Goal: Task Accomplishment & Management: Complete application form

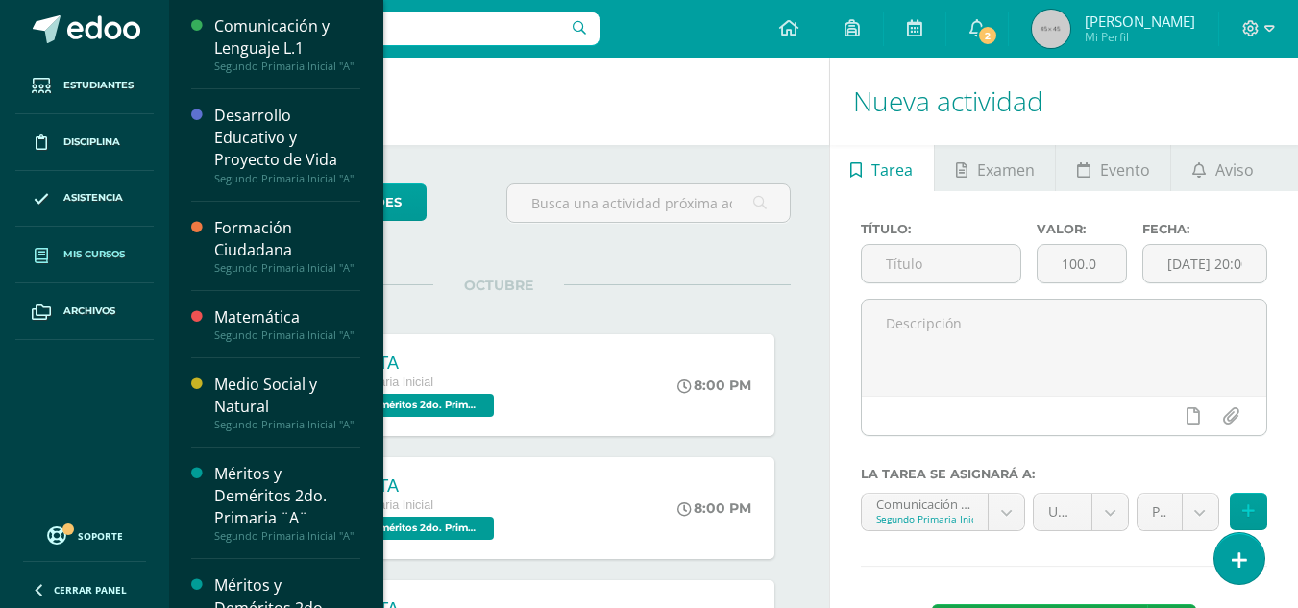
click at [66, 250] on span "Mis cursos" at bounding box center [94, 254] width 62 height 15
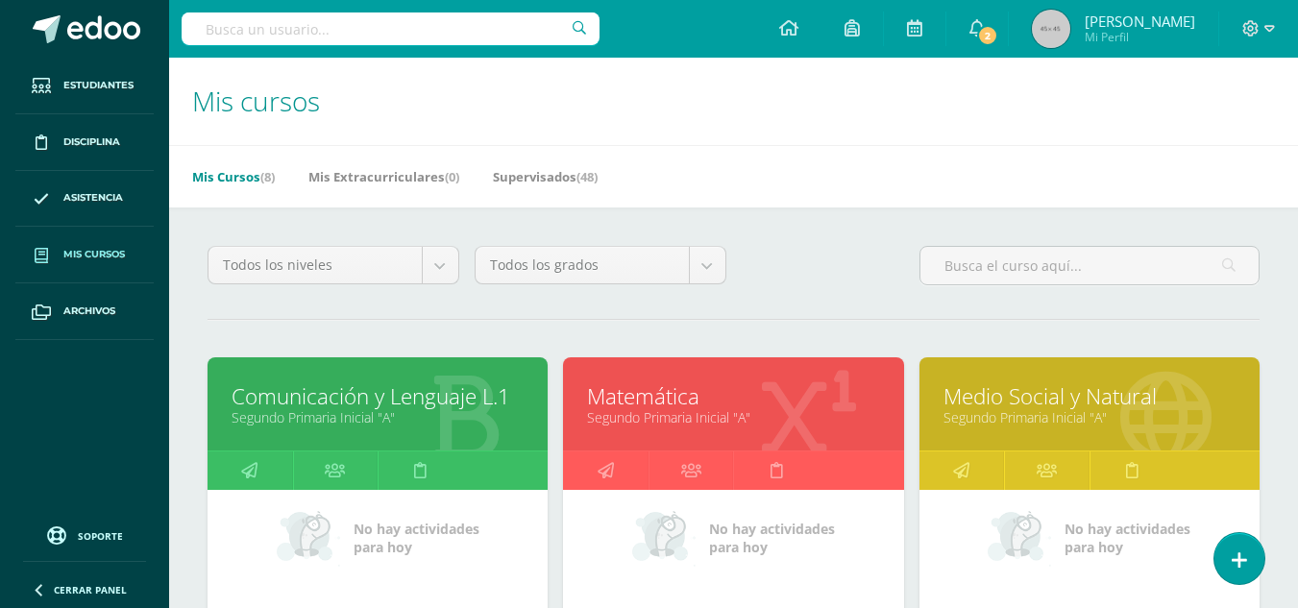
click at [431, 429] on icon at bounding box center [464, 417] width 71 height 94
click at [460, 400] on link "Comunicación y Lenguaje L.1" at bounding box center [378, 397] width 292 height 30
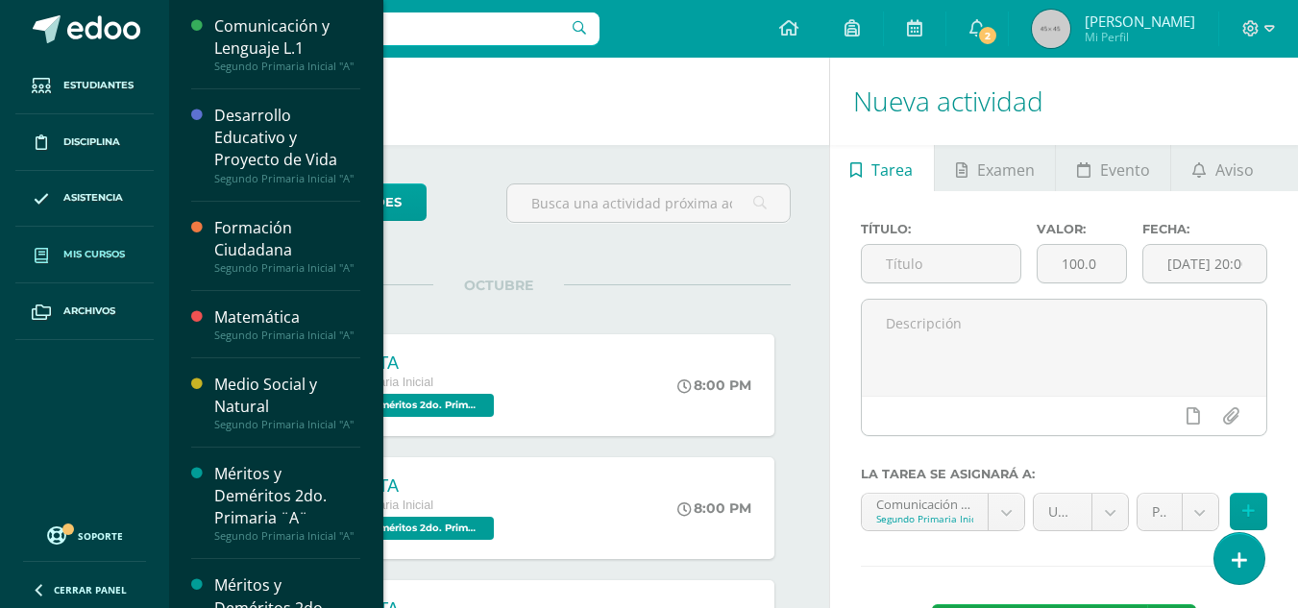
click at [87, 247] on span "Mis cursos" at bounding box center [94, 254] width 62 height 15
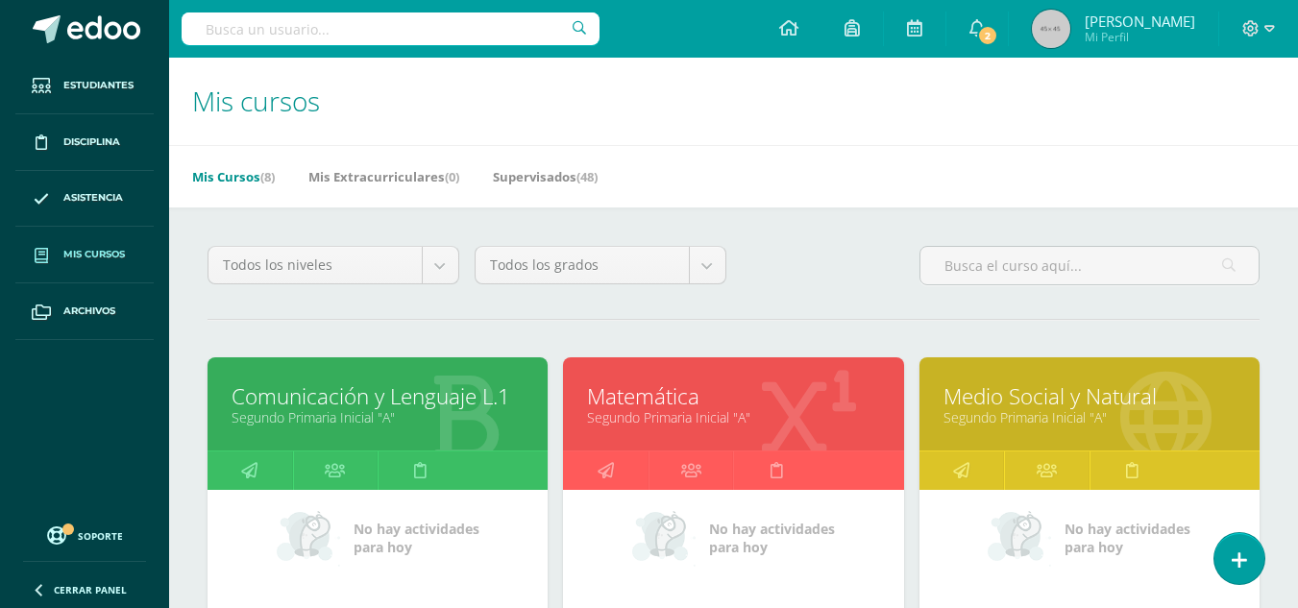
click at [418, 383] on link "Comunicación y Lenguaje L.1" at bounding box center [378, 397] width 292 height 30
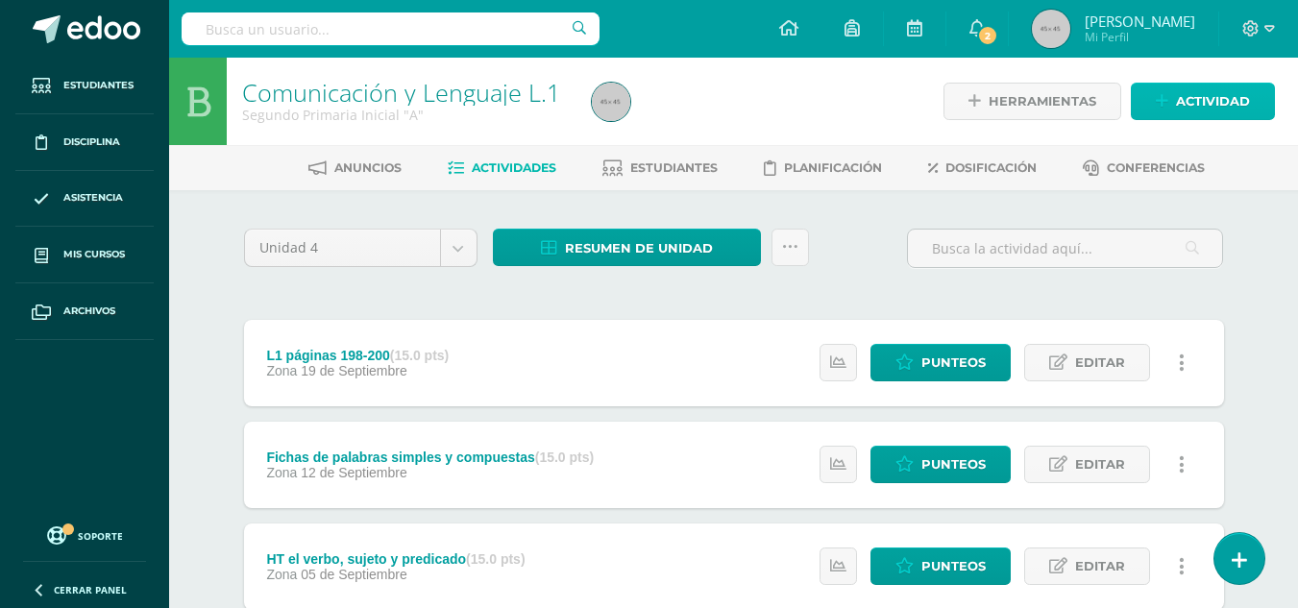
click at [1182, 99] on span "Actividad" at bounding box center [1213, 102] width 74 height 36
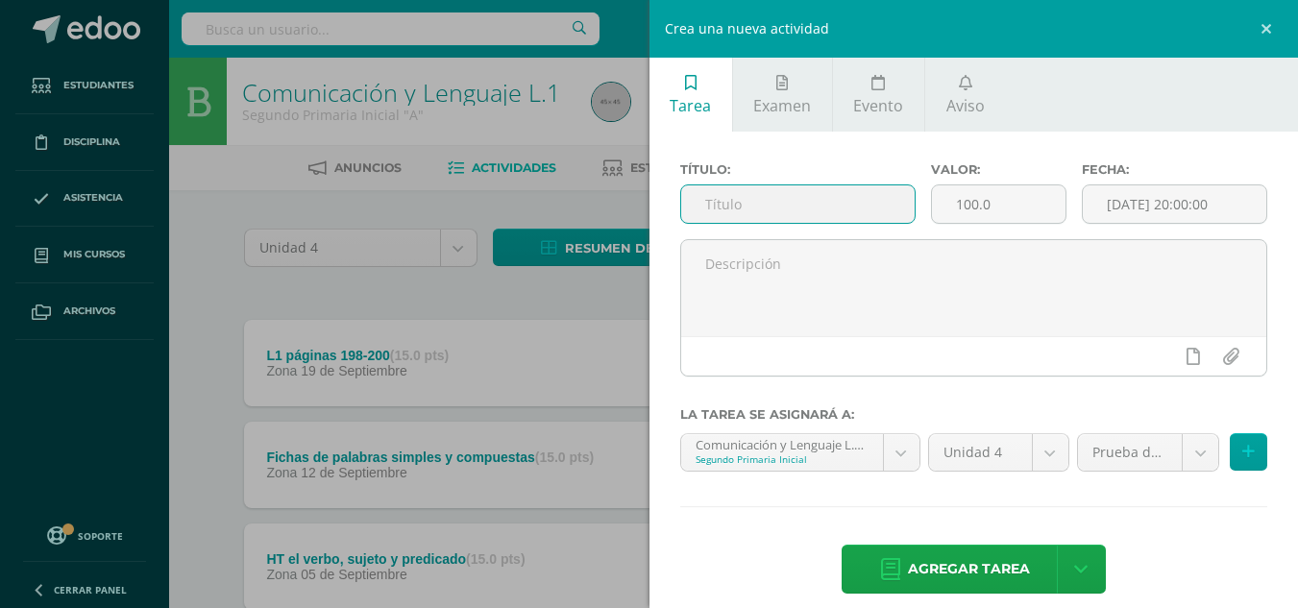
click at [761, 205] on input "text" at bounding box center [798, 203] width 234 height 37
type input "Prueba de Logro"
click at [989, 202] on input "100.0" at bounding box center [999, 203] width 134 height 37
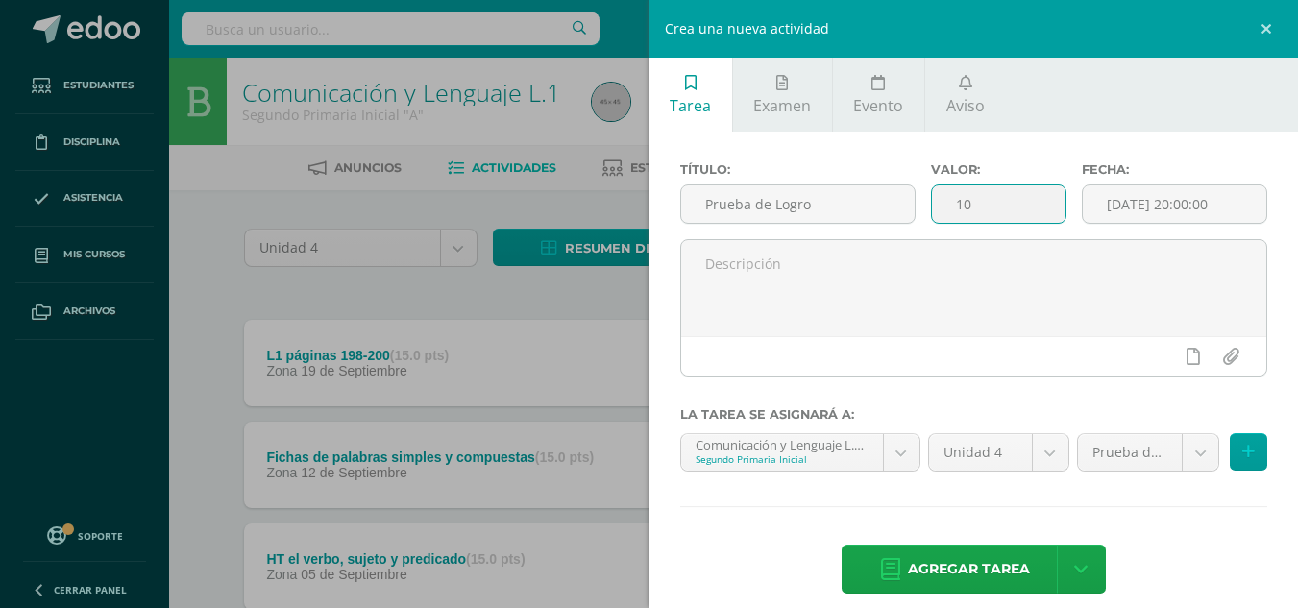
type input "1"
type input "40"
click at [1239, 188] on input "[DATE] 20:00:00" at bounding box center [1175, 203] width 184 height 37
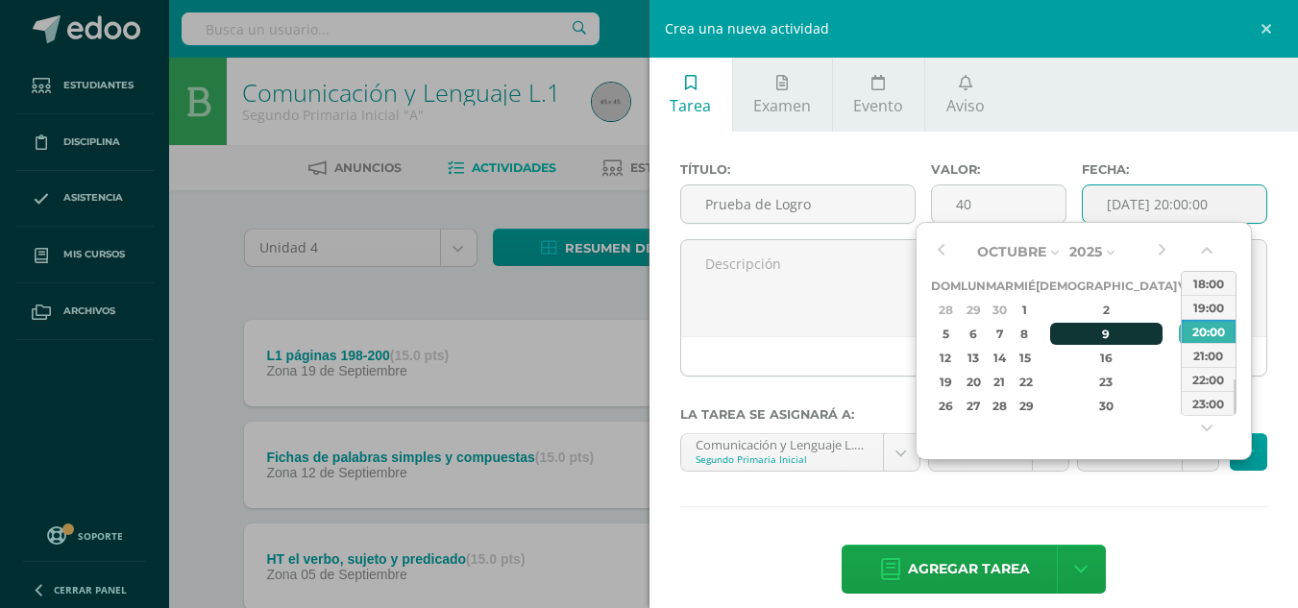
click at [1095, 326] on div "9" at bounding box center [1106, 334] width 113 height 22
click at [1222, 408] on div "23:00" at bounding box center [1209, 403] width 54 height 24
type input "2025-10-09 23:00"
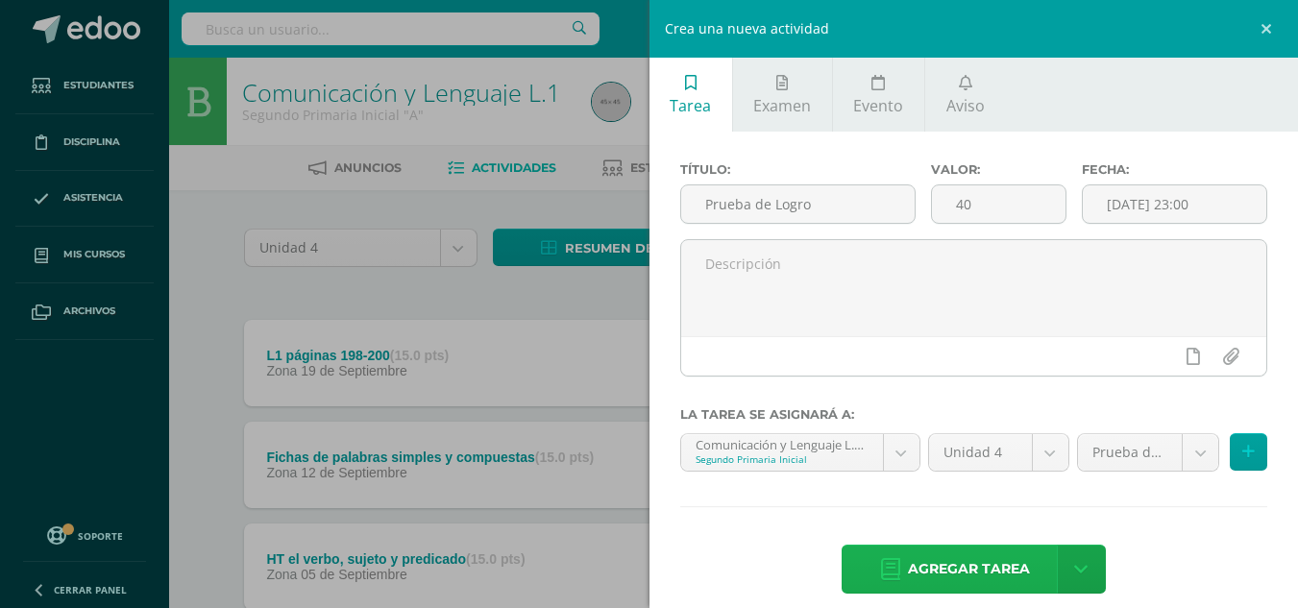
click at [940, 576] on span "Agregar tarea" at bounding box center [969, 569] width 122 height 47
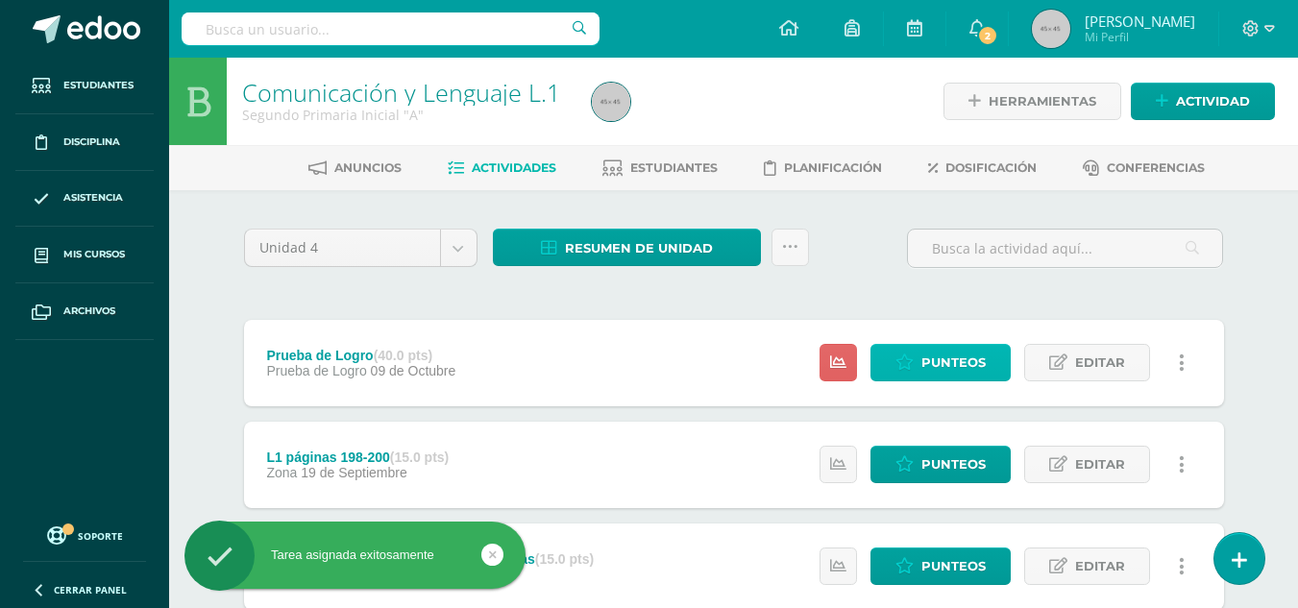
click at [971, 354] on span "Punteos" at bounding box center [954, 363] width 64 height 36
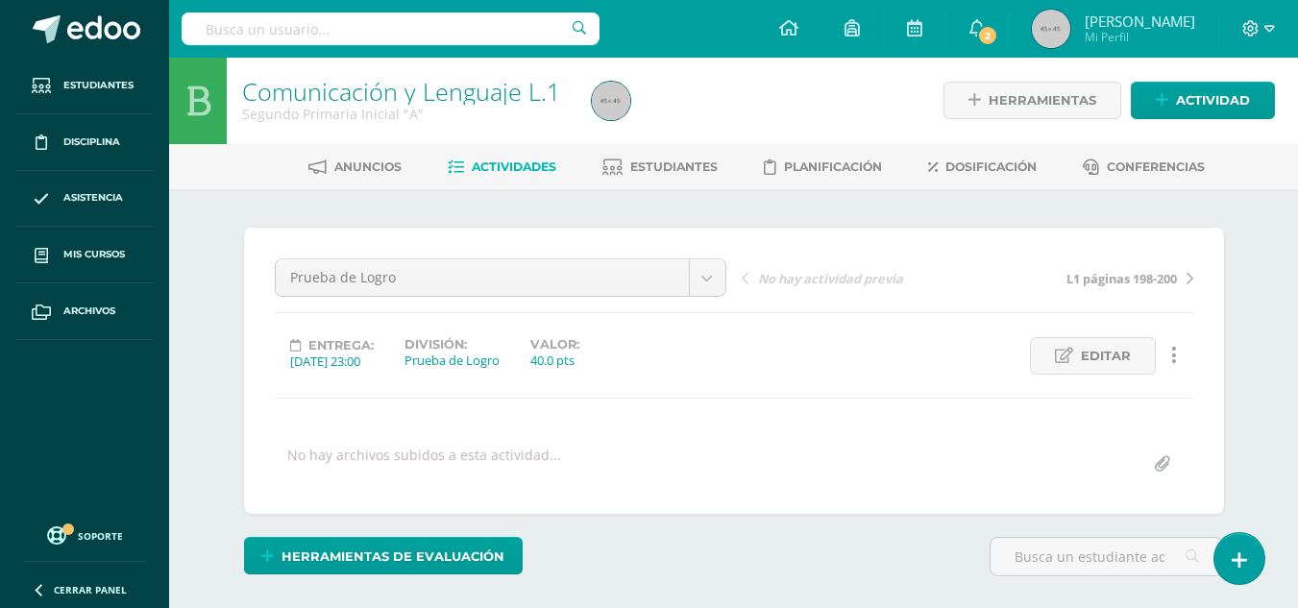
scroll to position [481, 0]
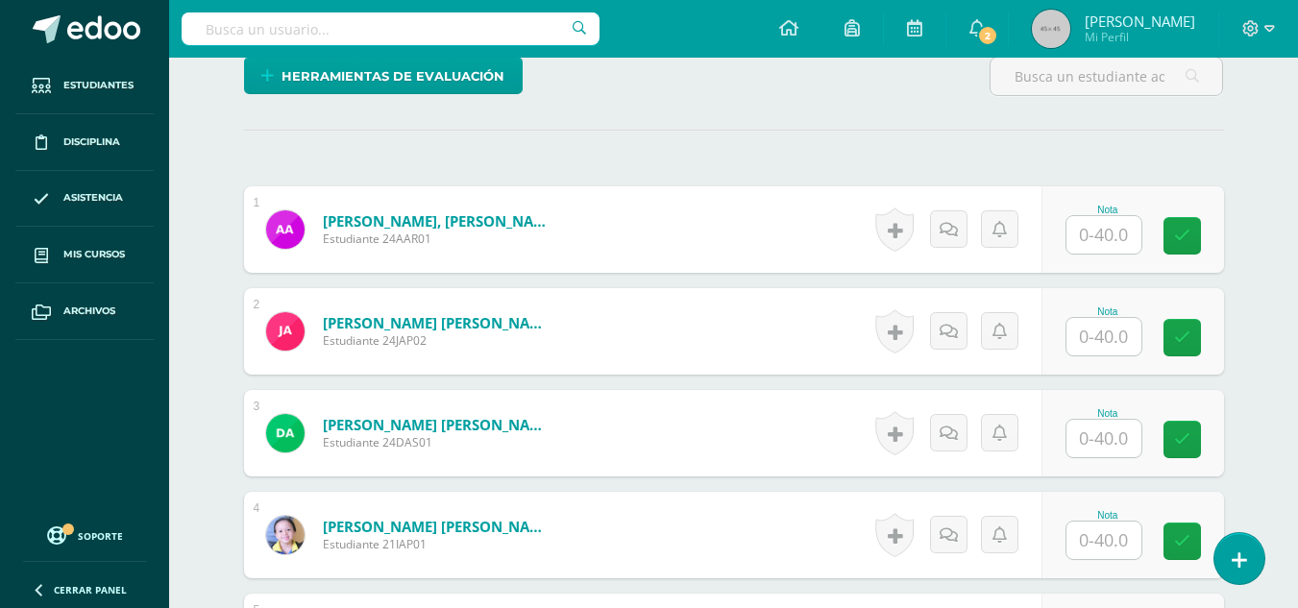
click at [1106, 234] on input "text" at bounding box center [1104, 234] width 75 height 37
type input "38"
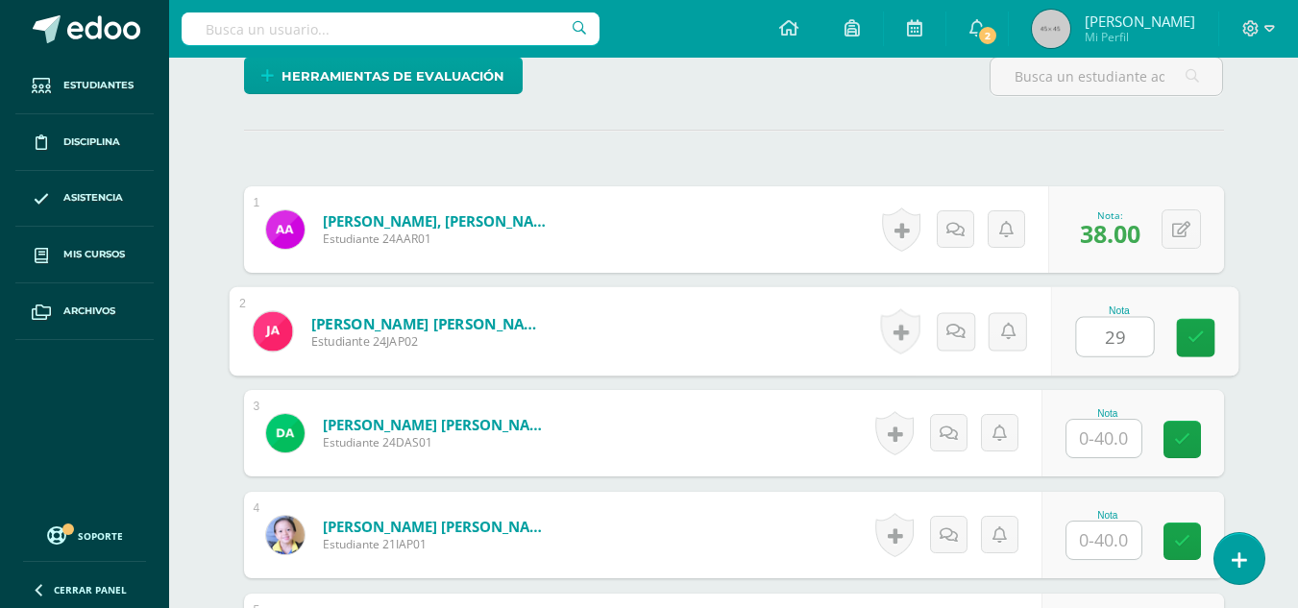
type input "29"
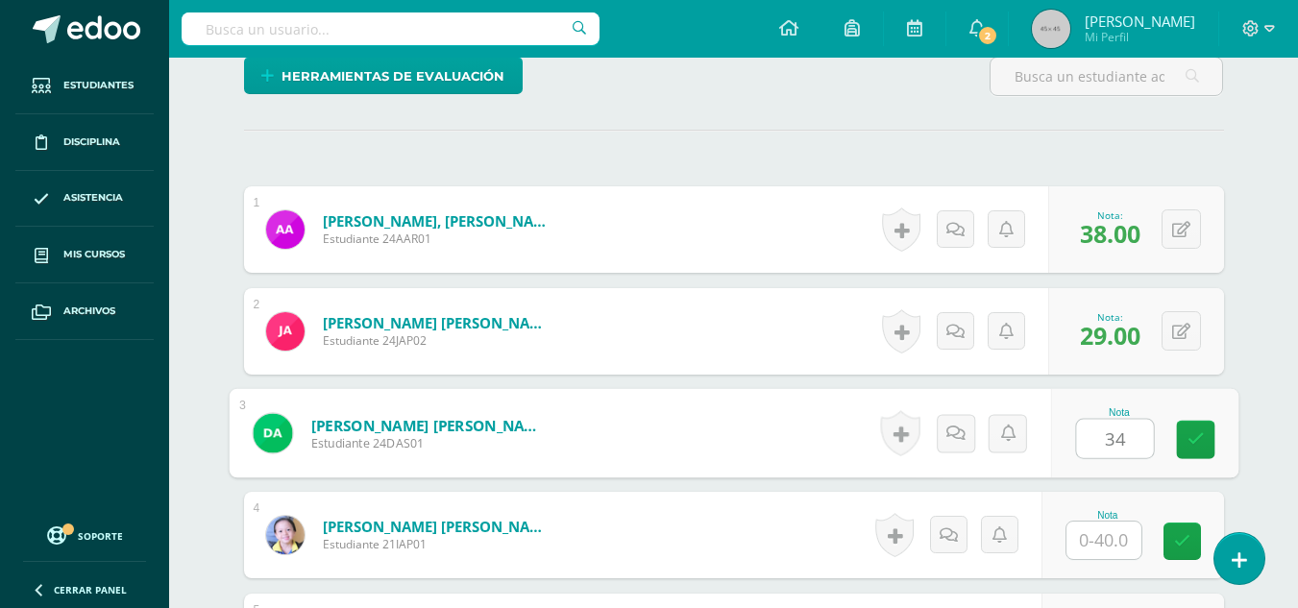
type input "34"
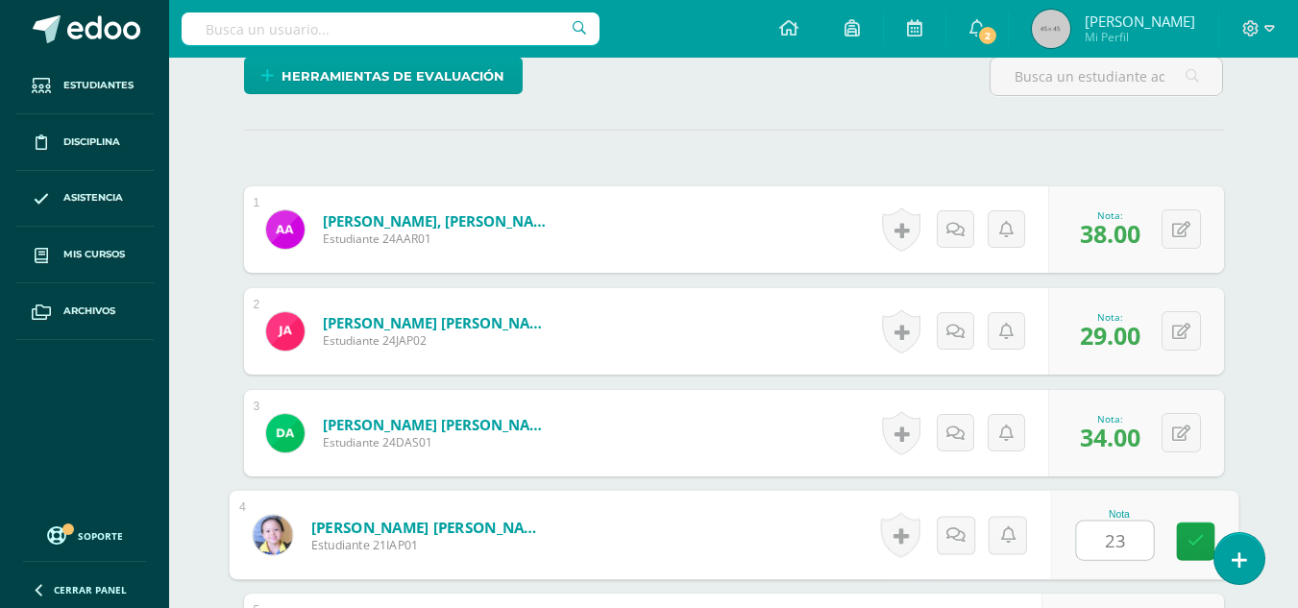
type input "23"
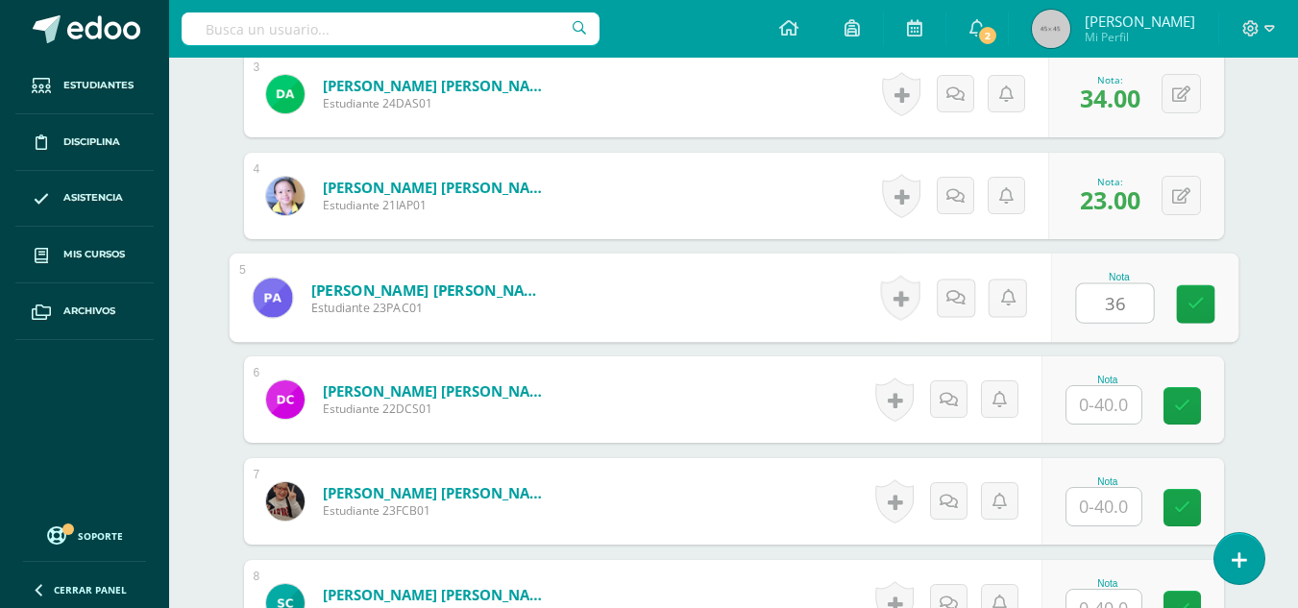
type input "36"
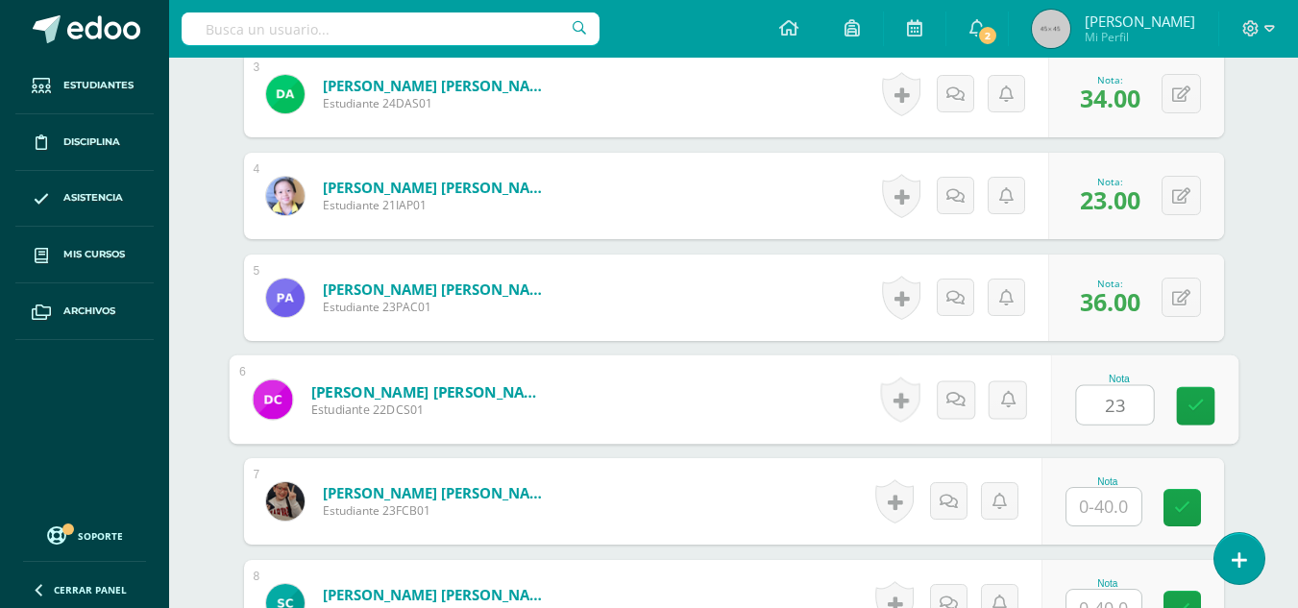
type input "23"
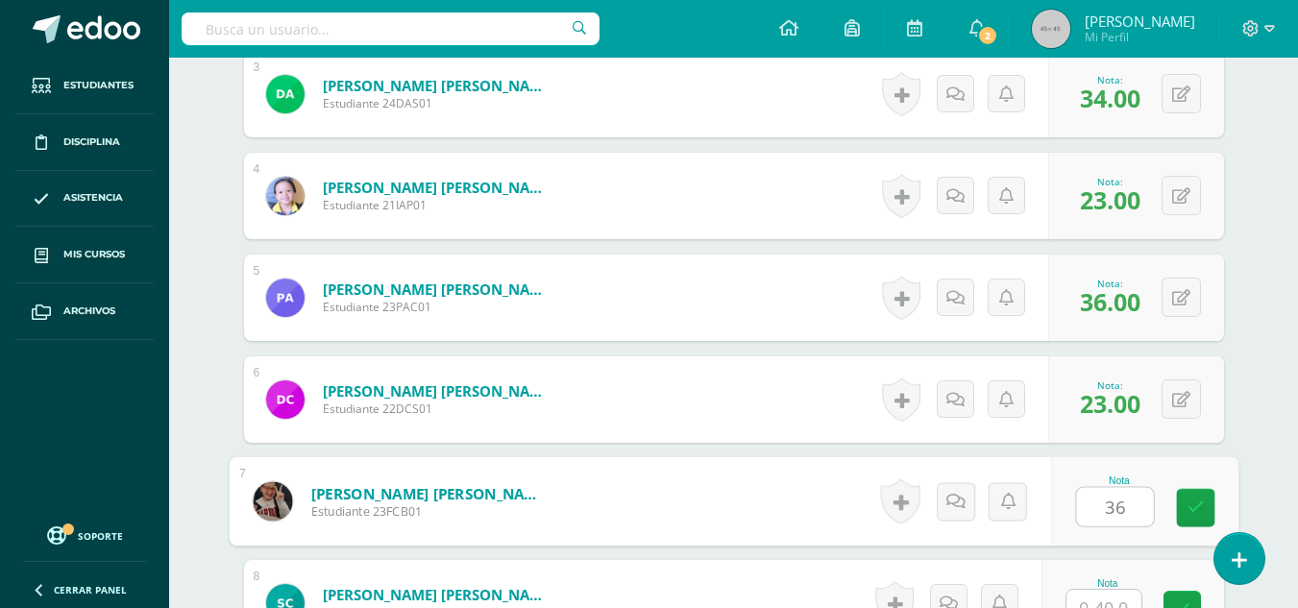
type input "36"
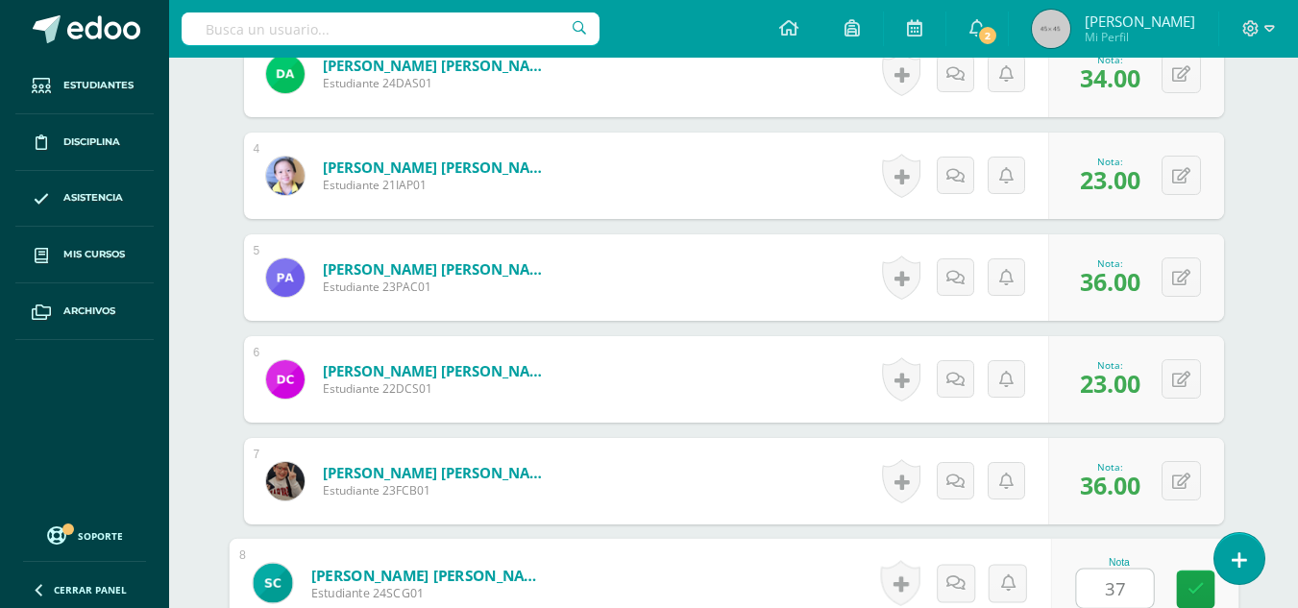
type input "37"
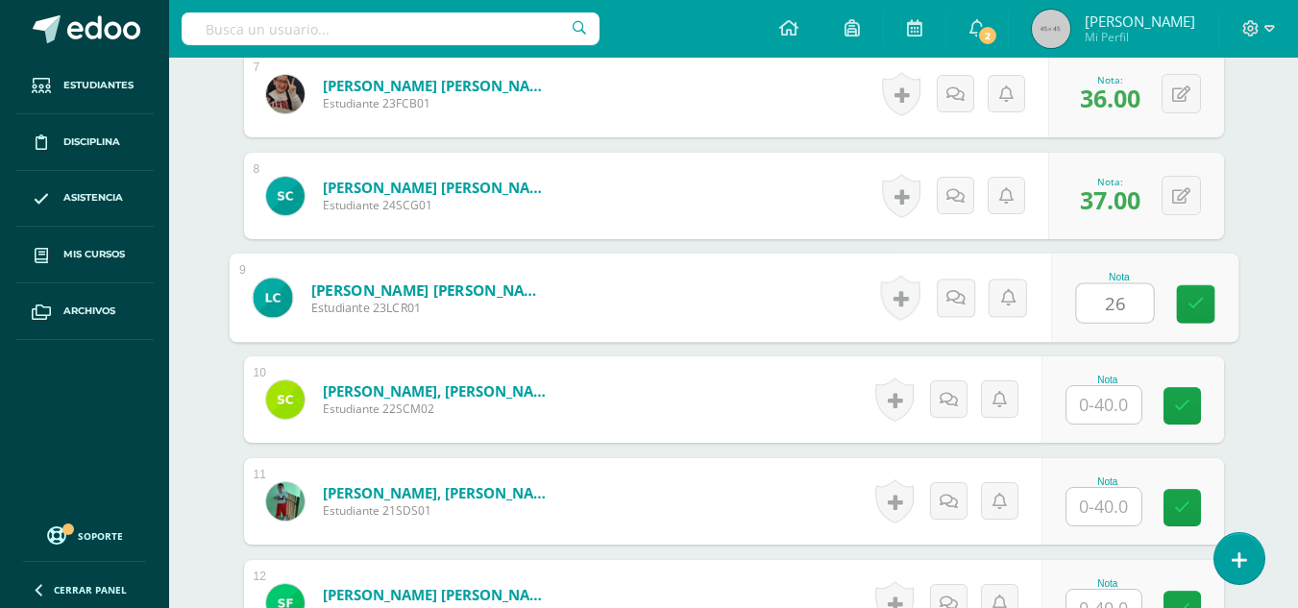
type input "26"
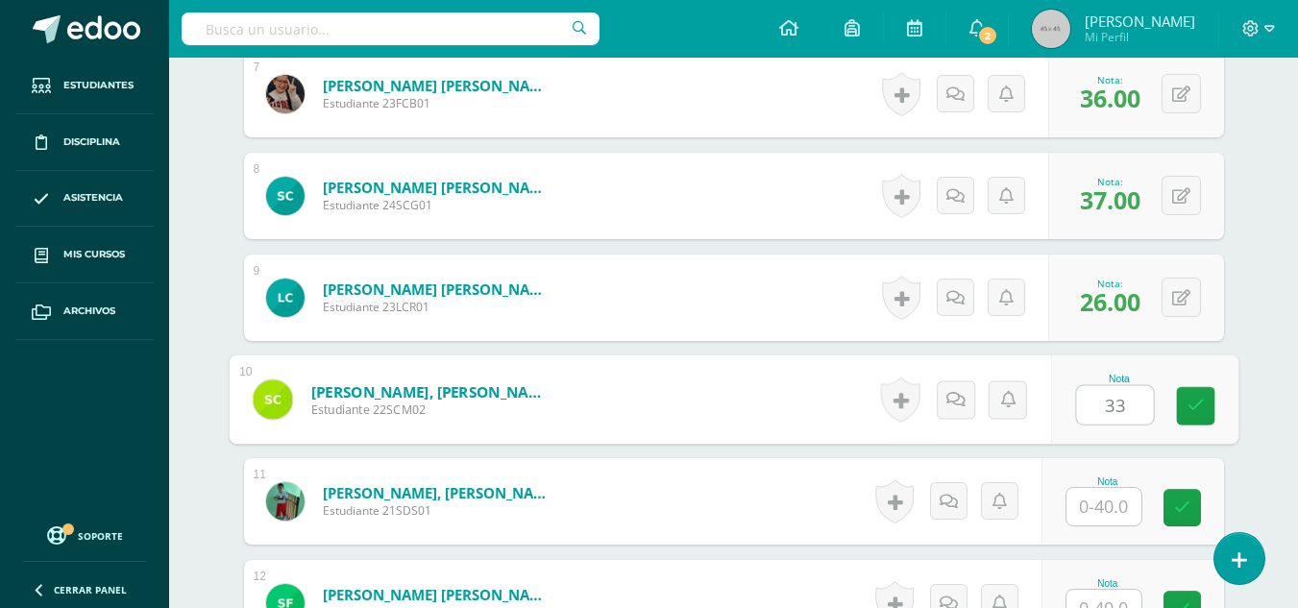
type input "33"
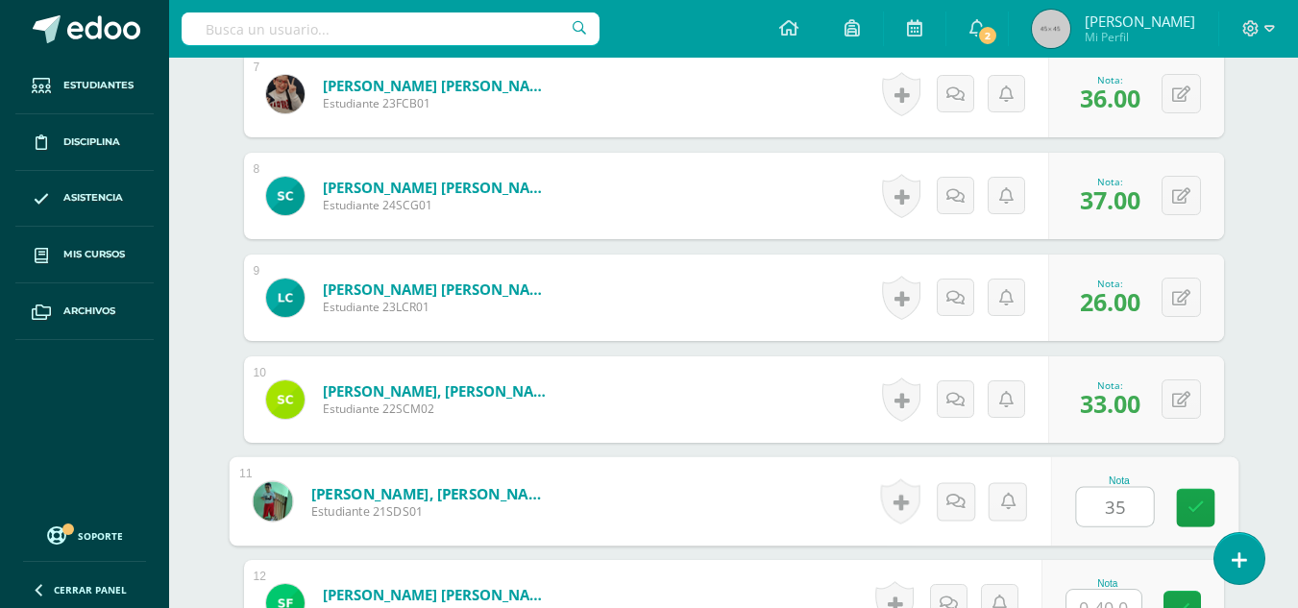
type input "35"
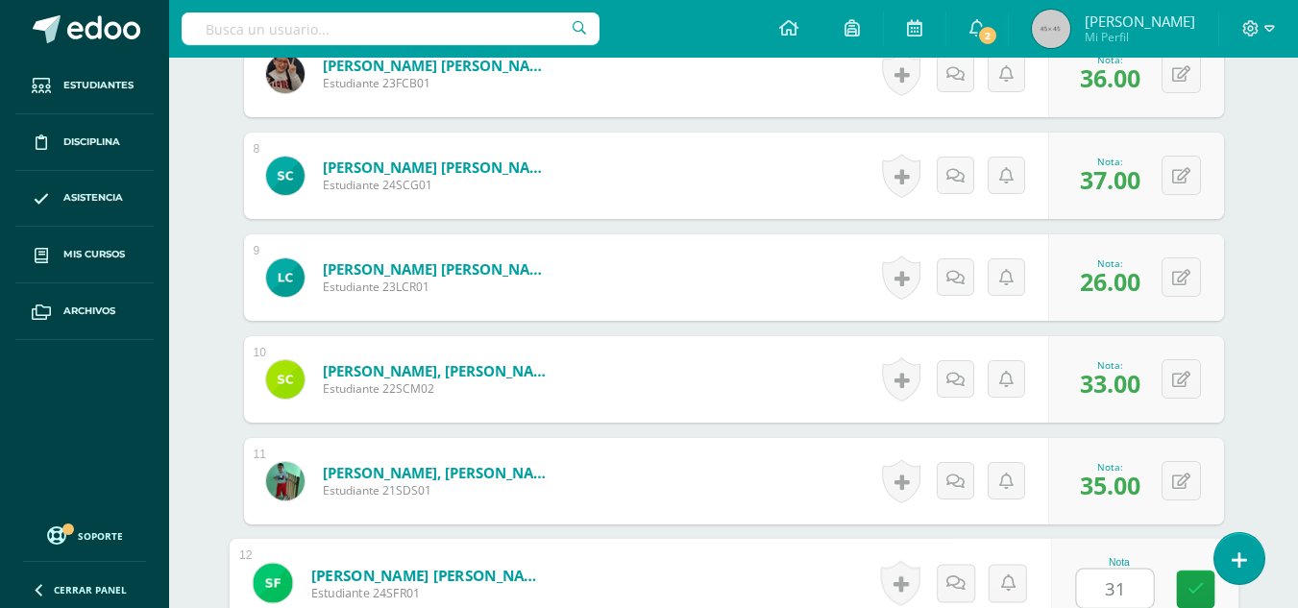
type input "31"
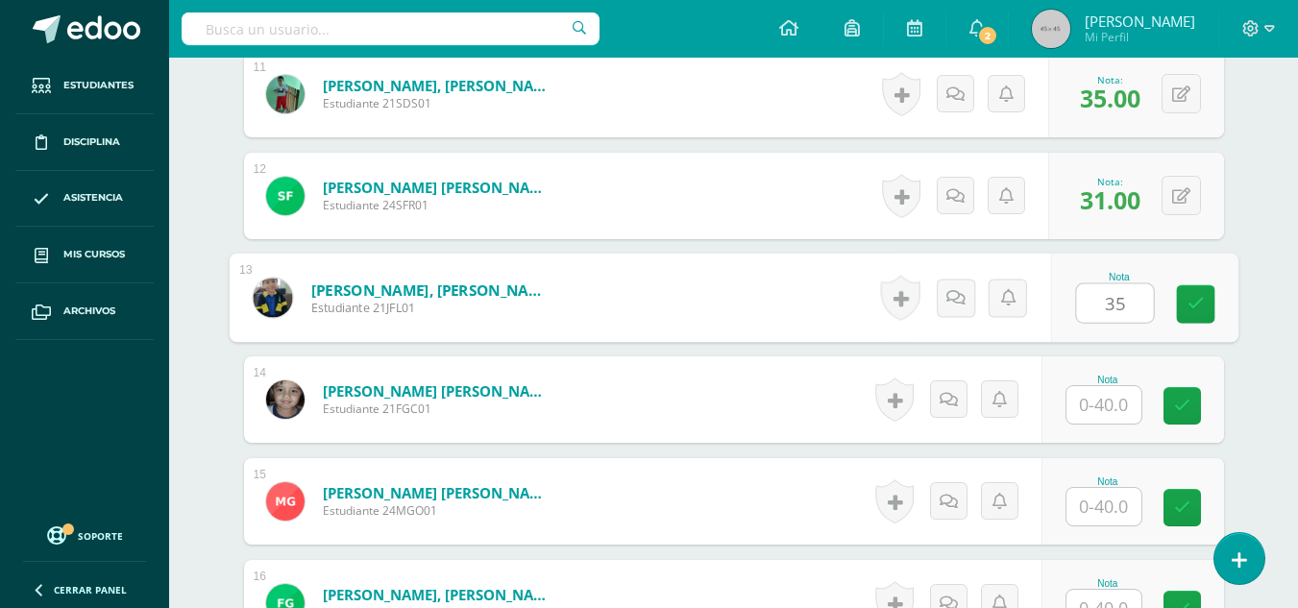
type input "35"
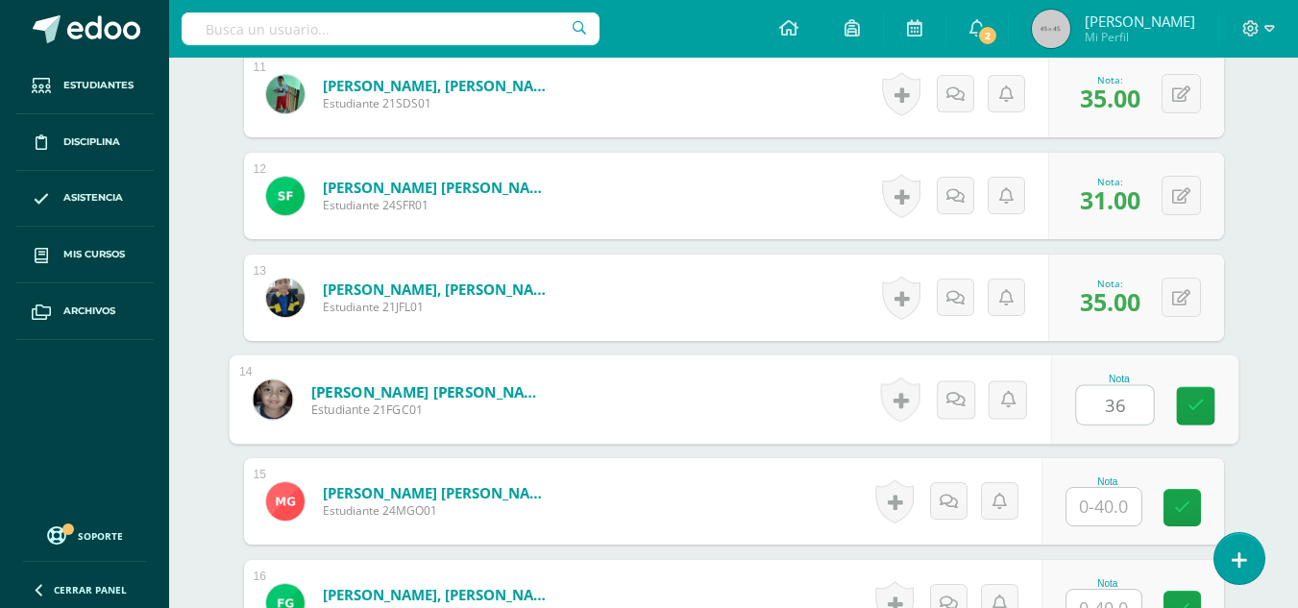
type input "36"
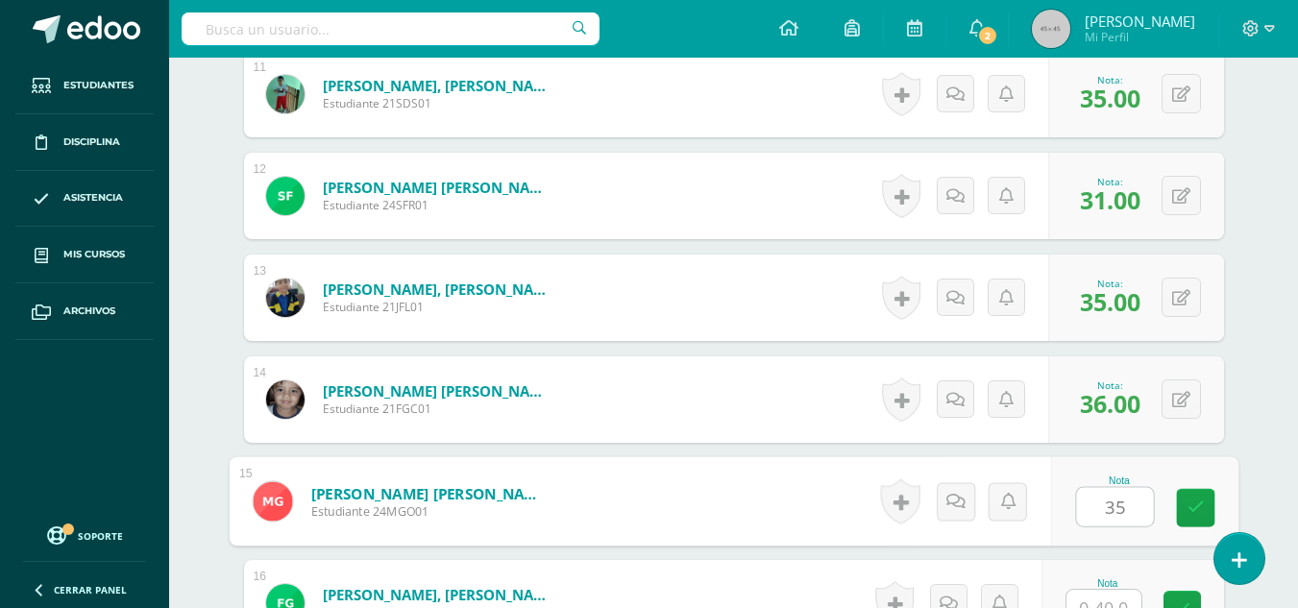
type input "35"
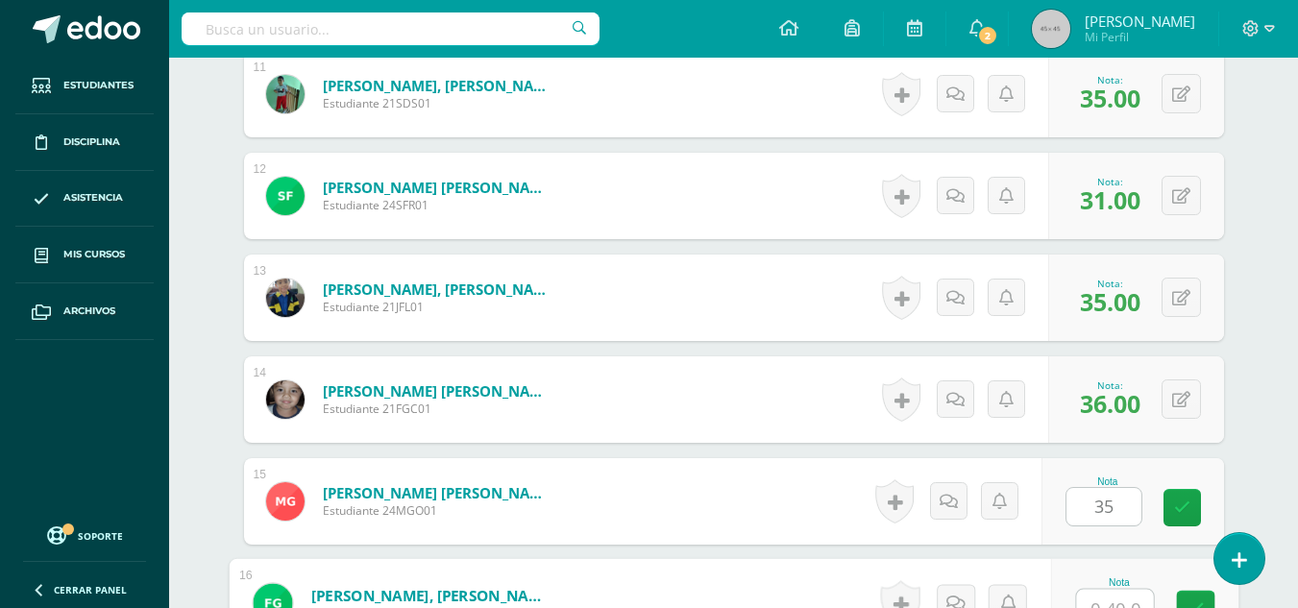
scroll to position [1656, 0]
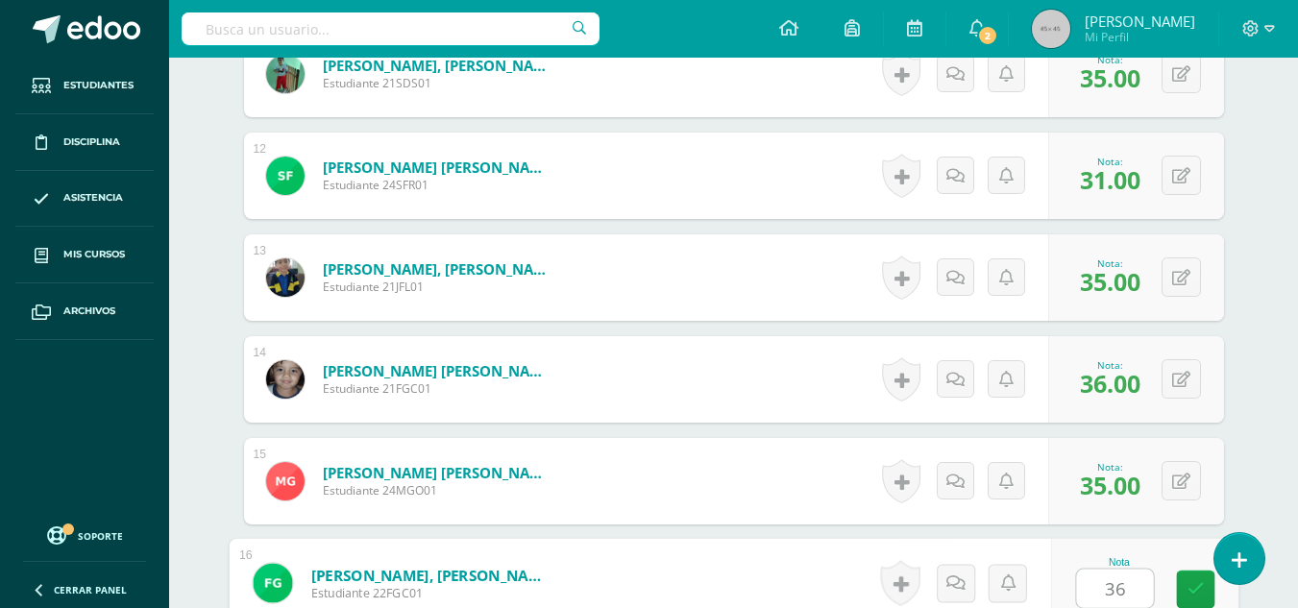
type input "36"
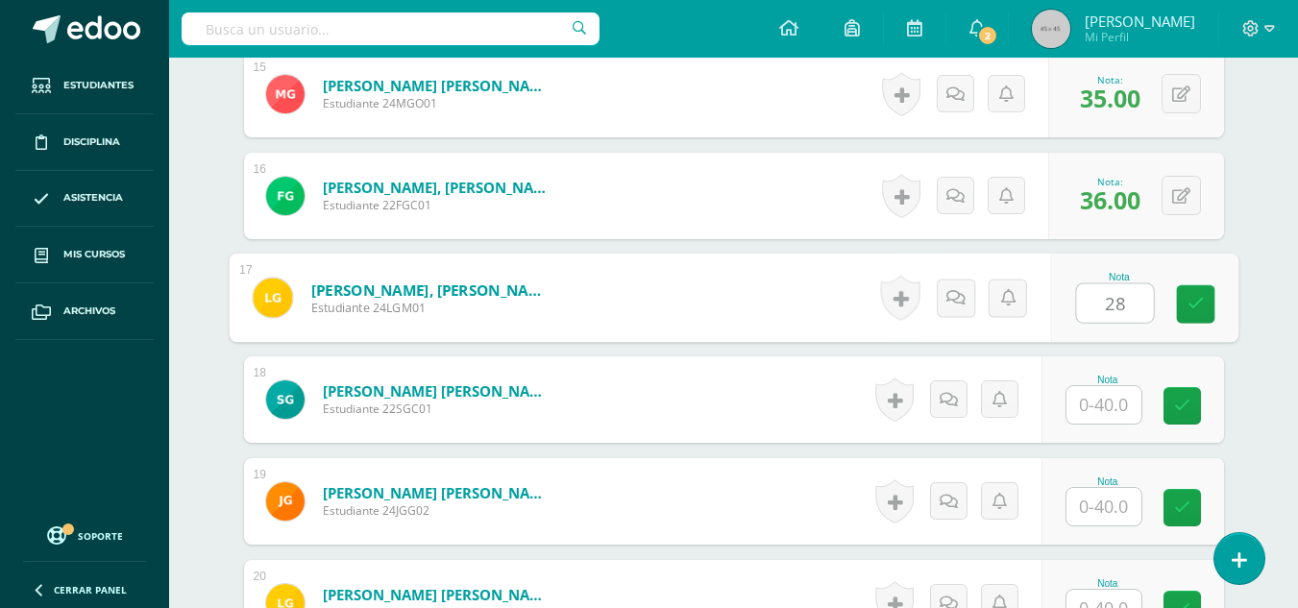
type input "28"
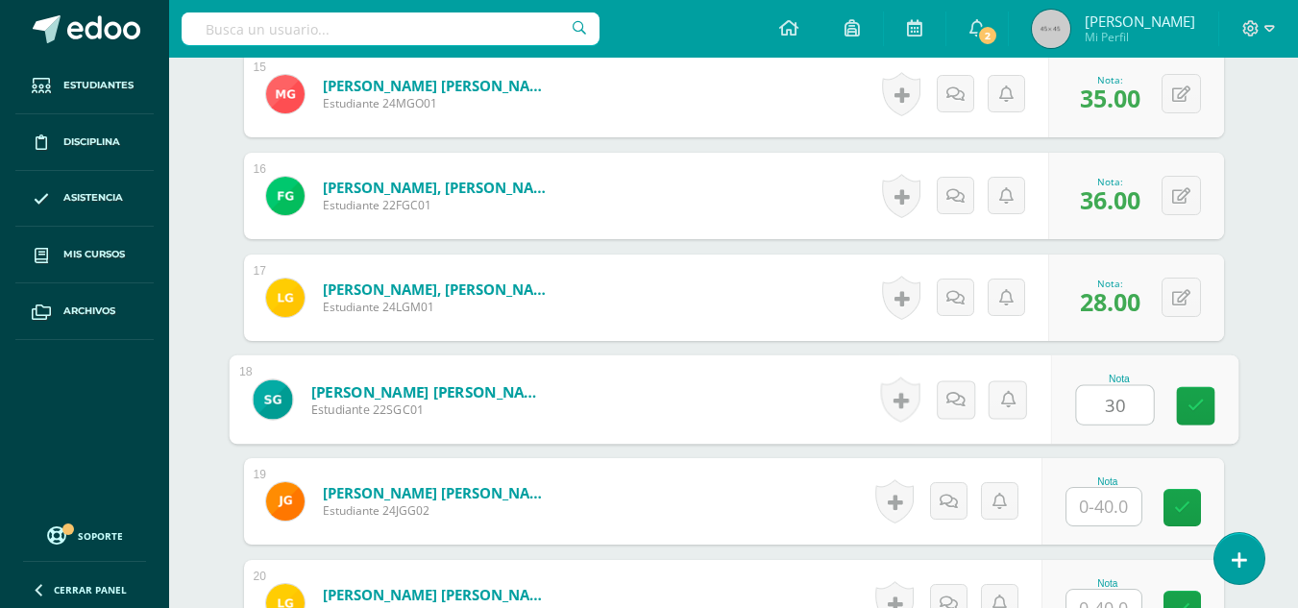
type input "30"
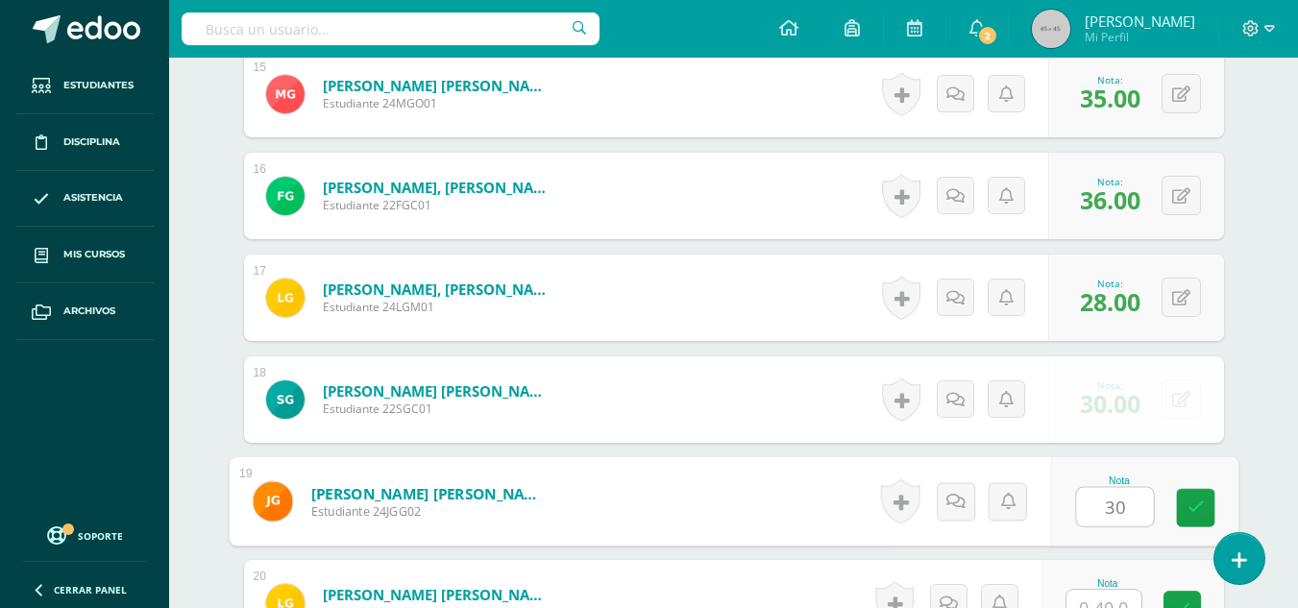
type input "30"
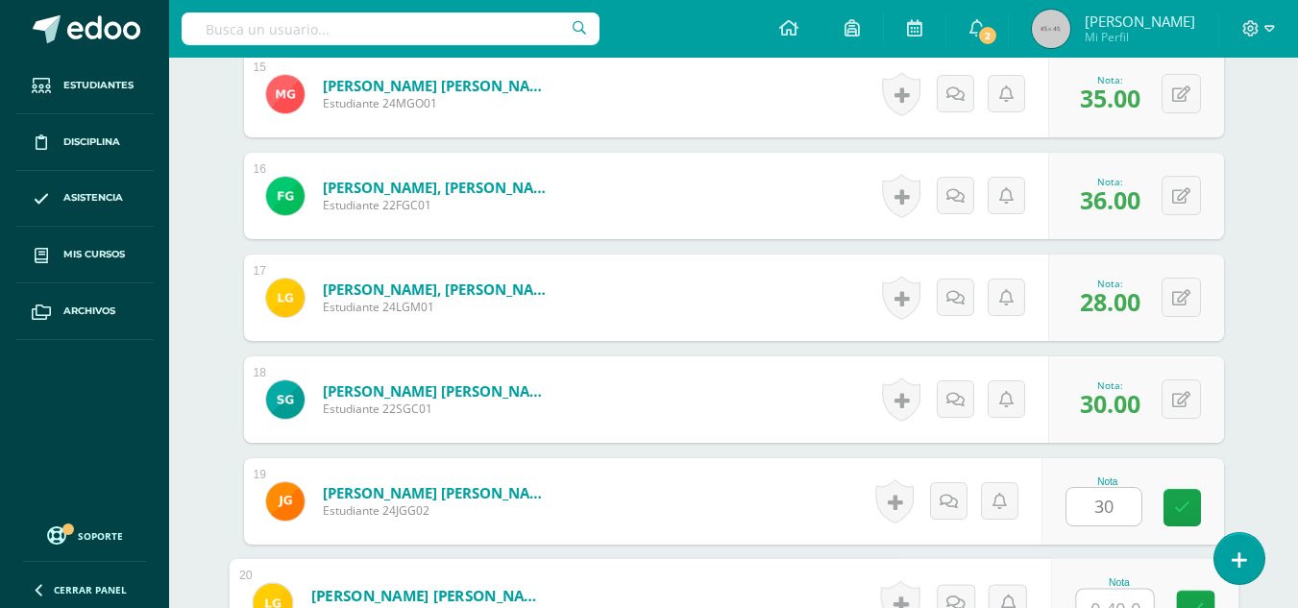
scroll to position [2063, 0]
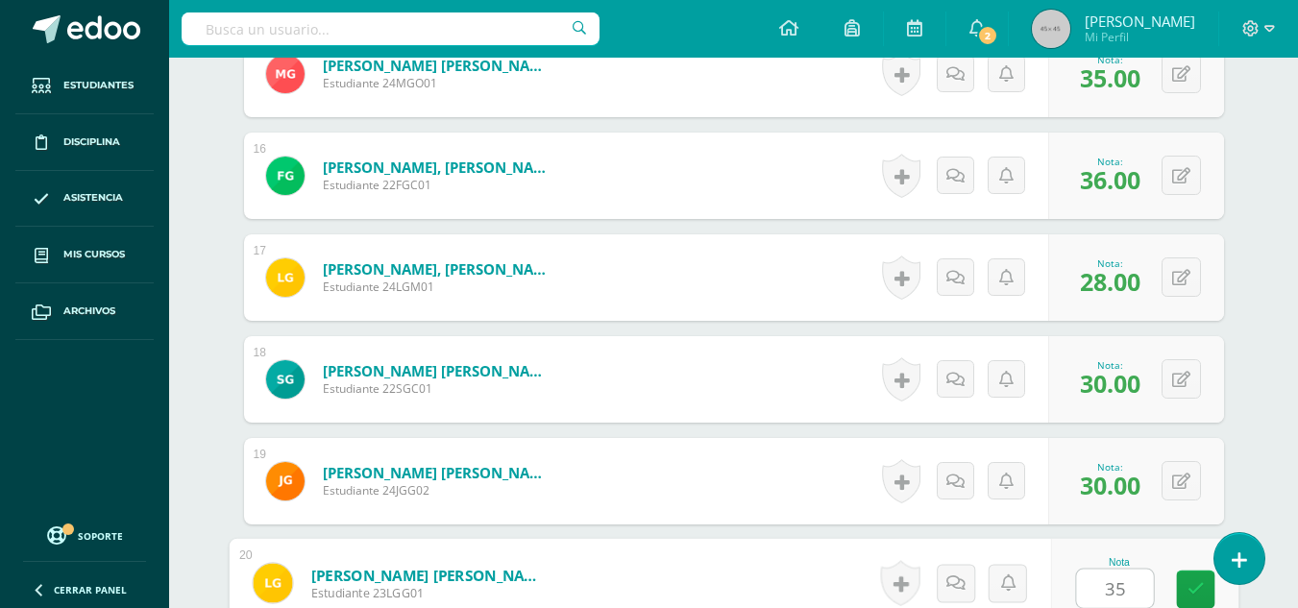
type input "35"
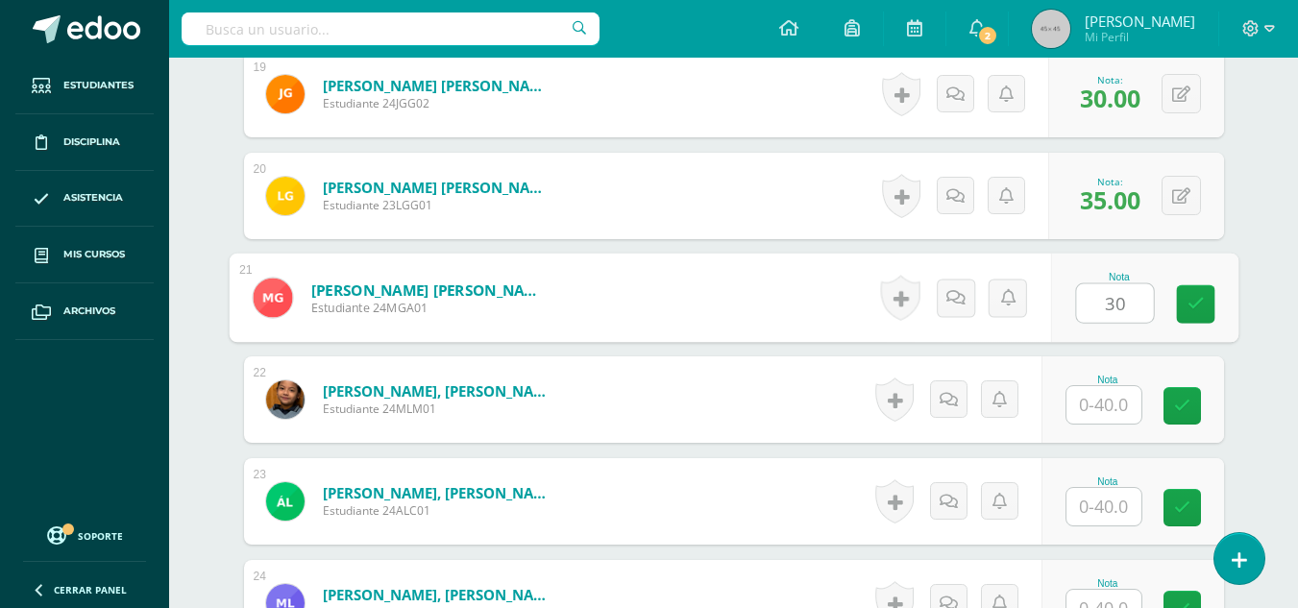
type input "30"
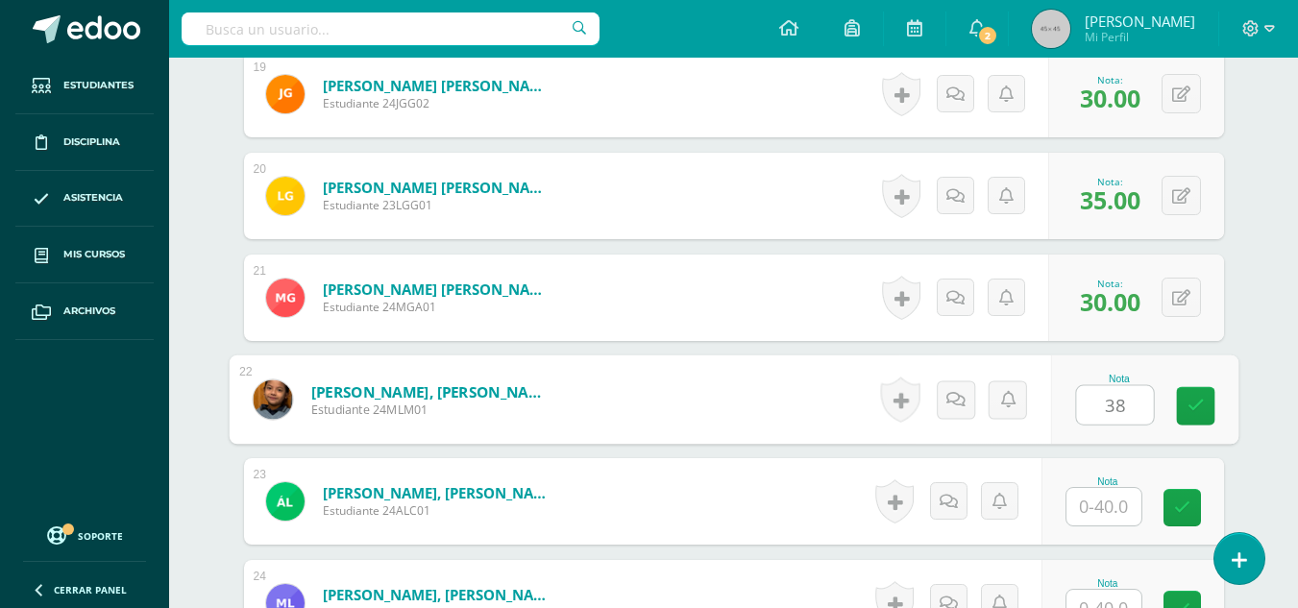
type input "38"
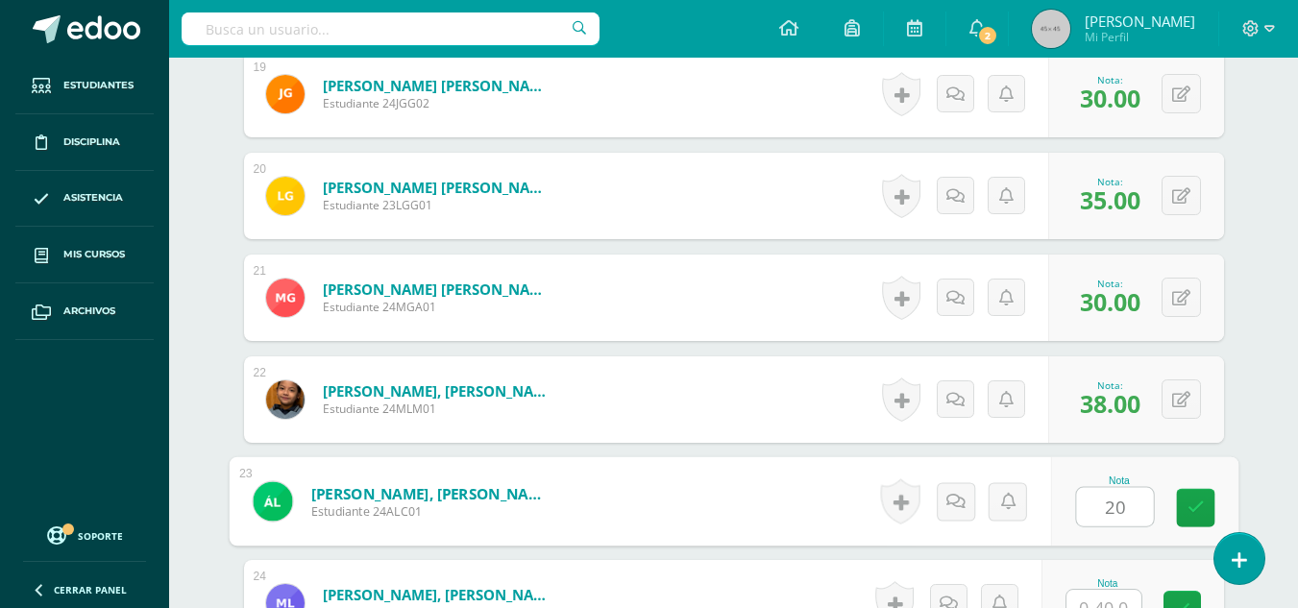
type input "20"
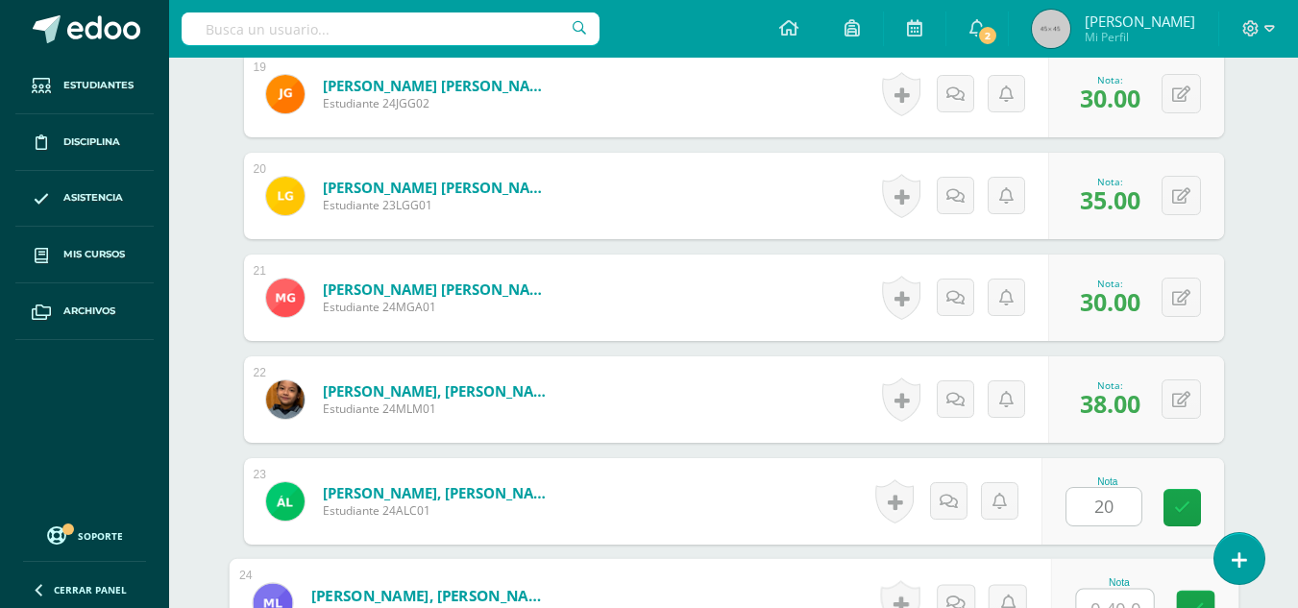
scroll to position [2471, 0]
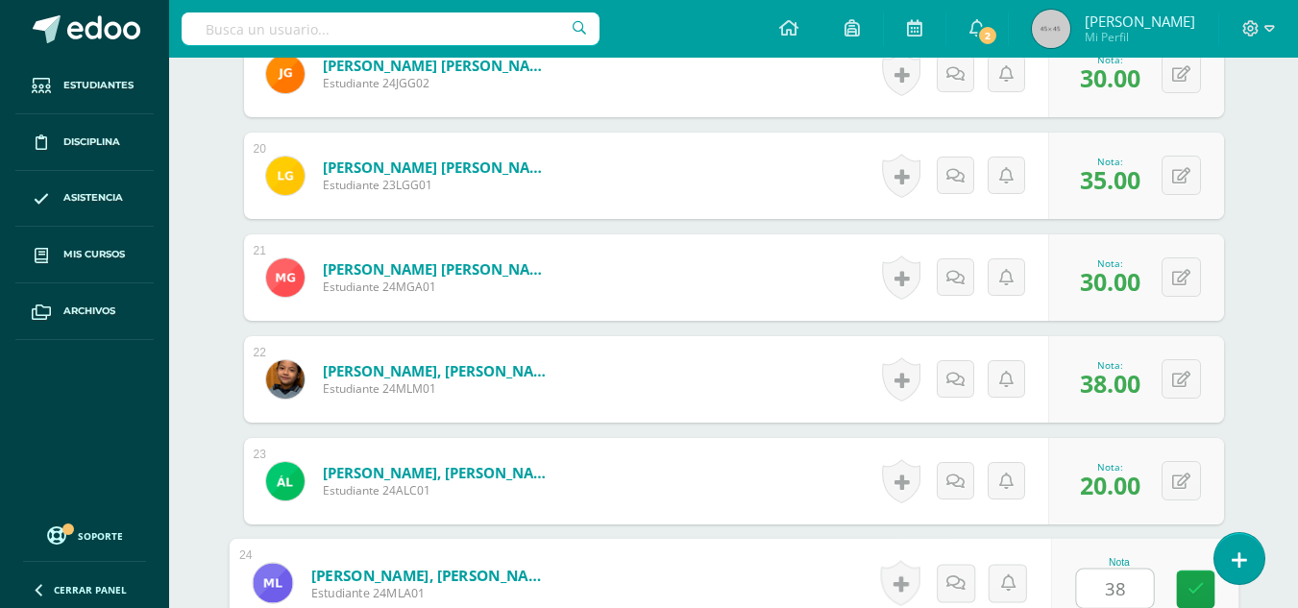
type input "38"
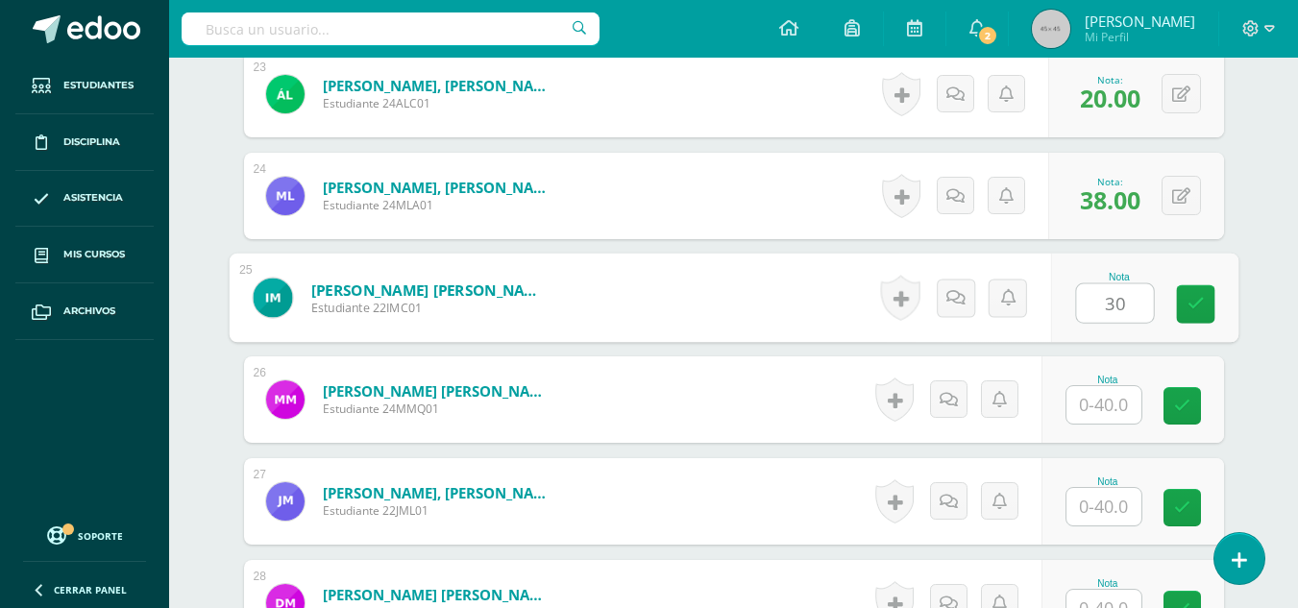
type input "30"
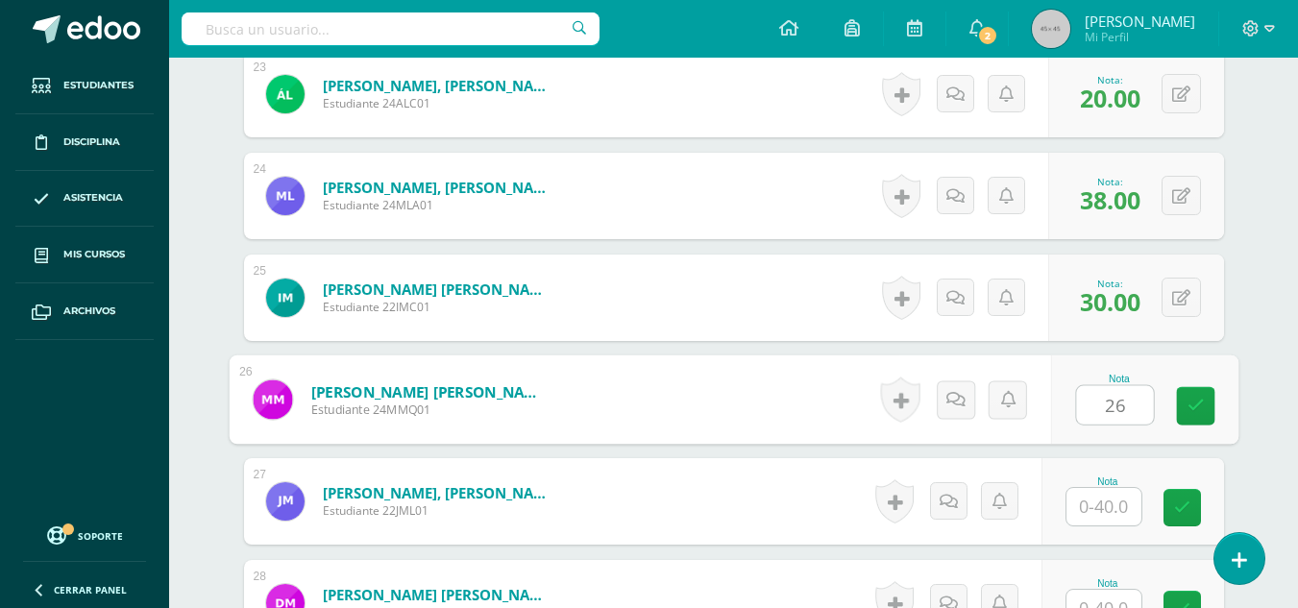
type input "26"
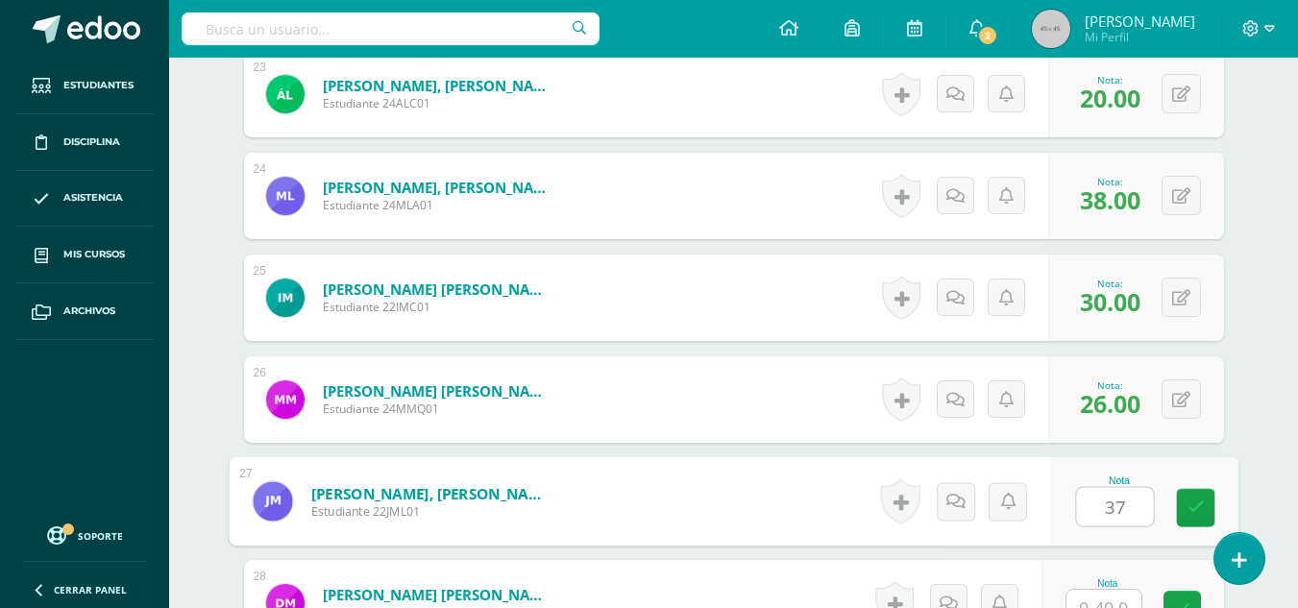
type input "37"
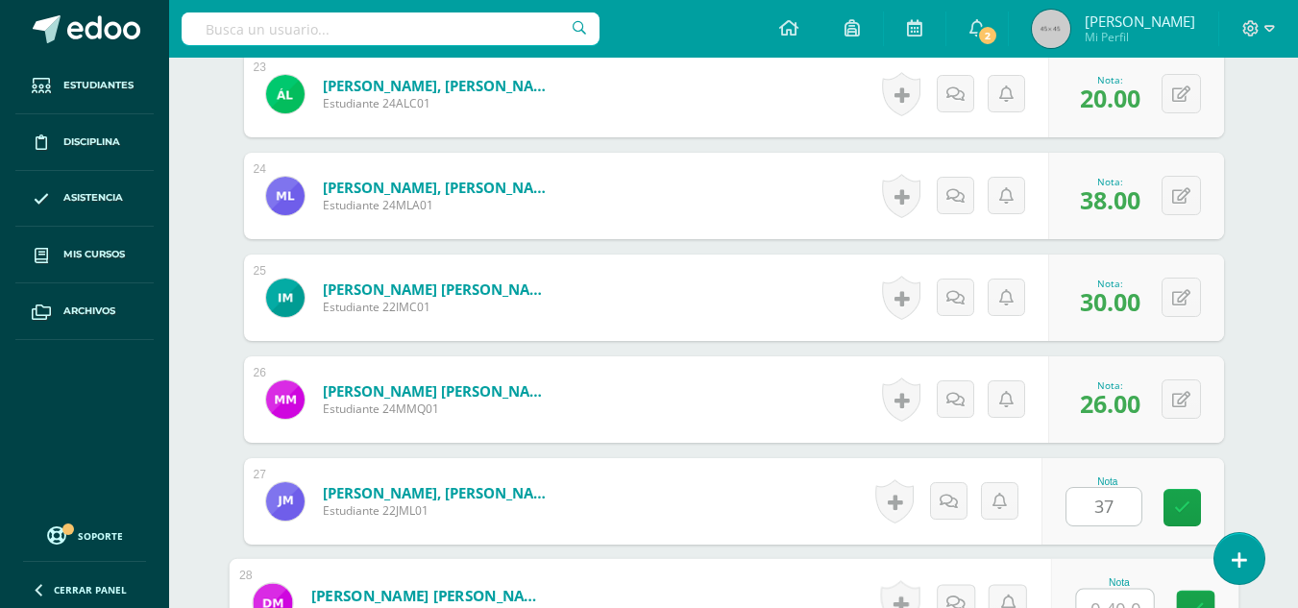
scroll to position [2878, 0]
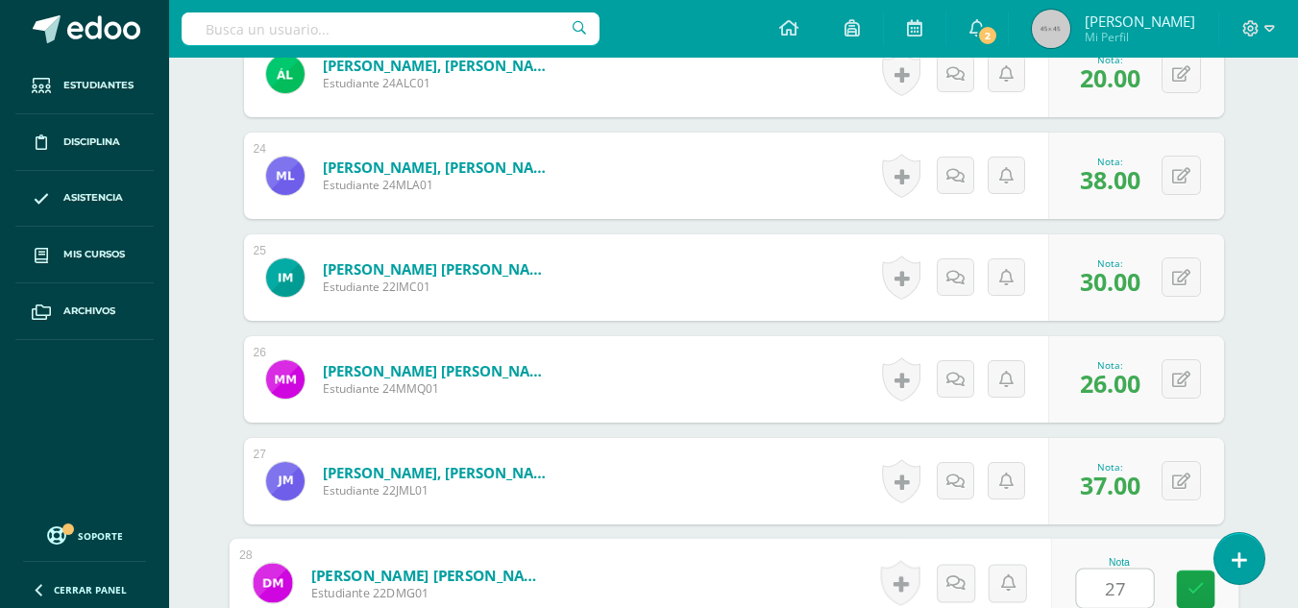
type input "27"
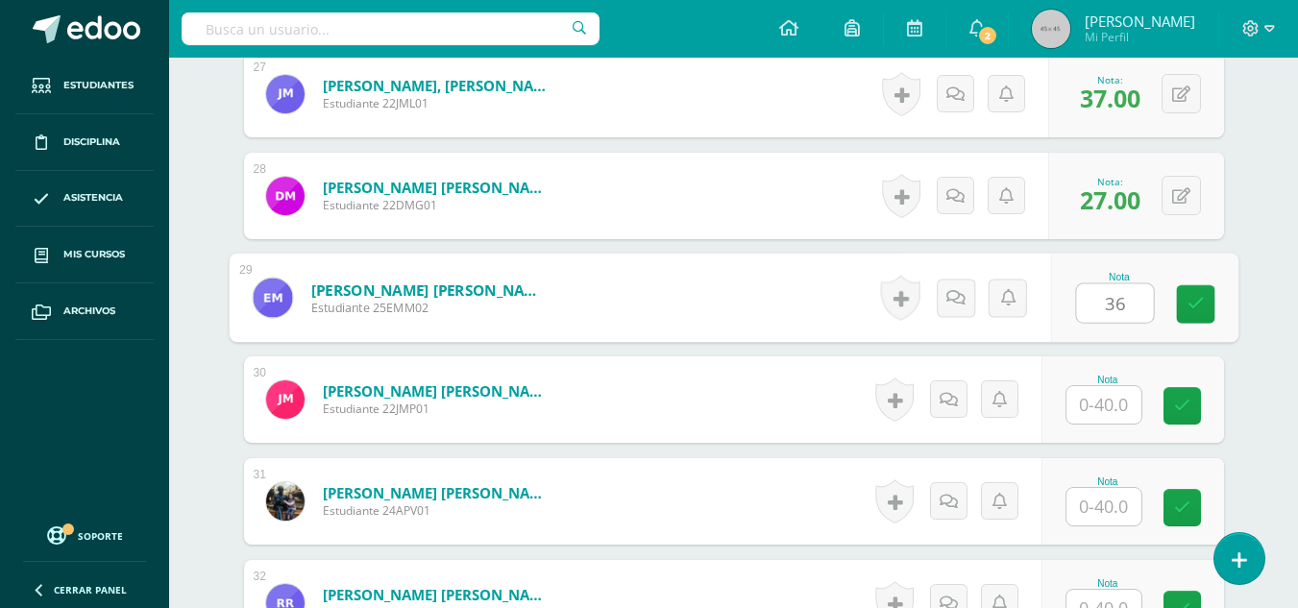
type input "36"
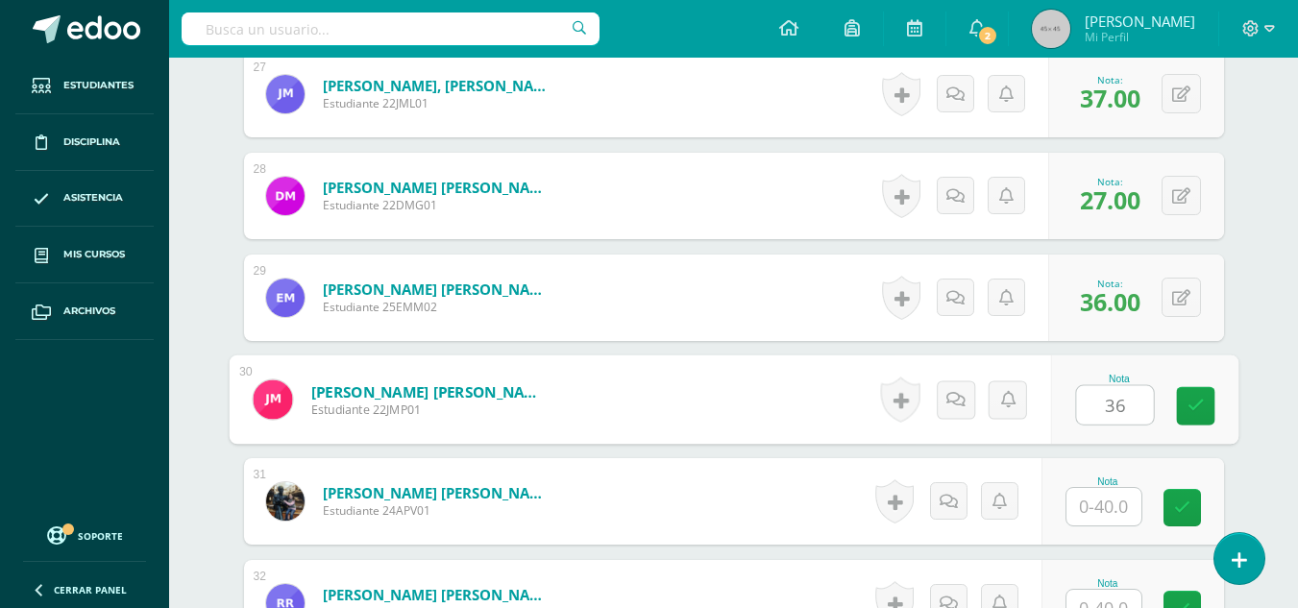
type input "36"
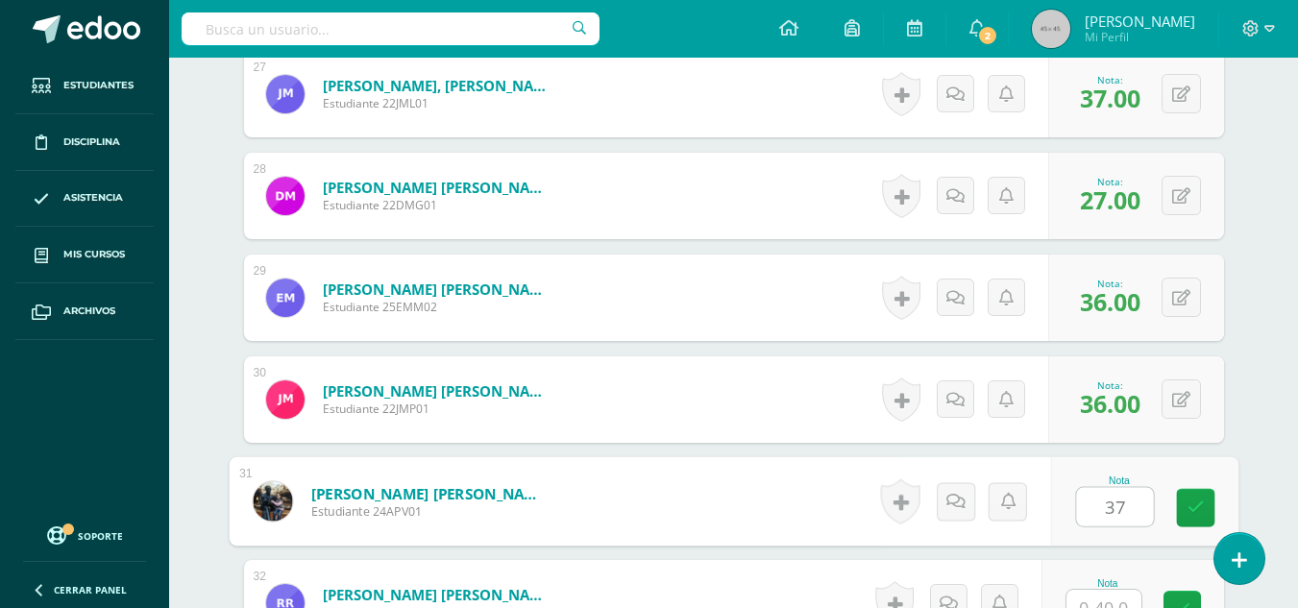
type input "37"
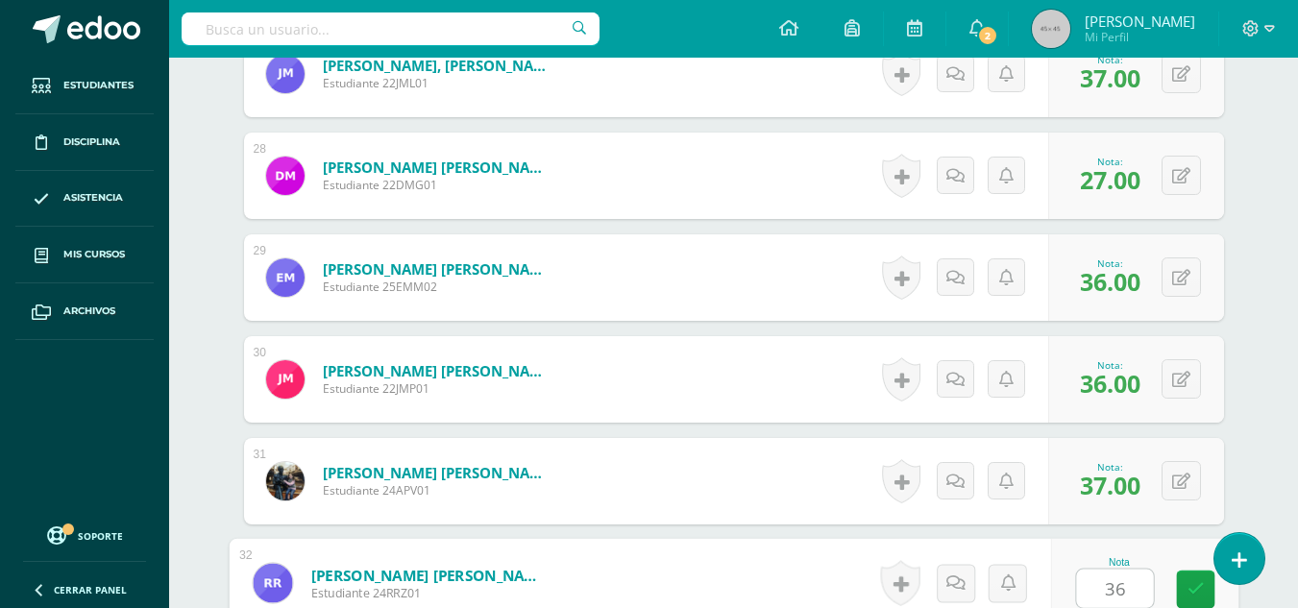
type input "36"
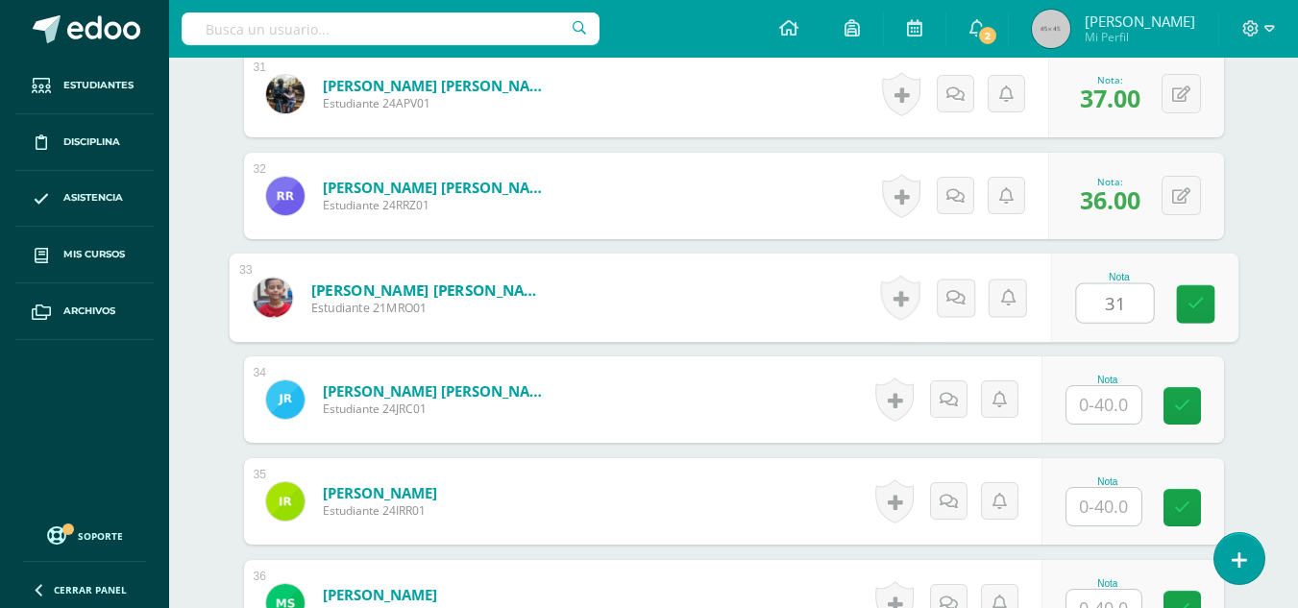
type input "31"
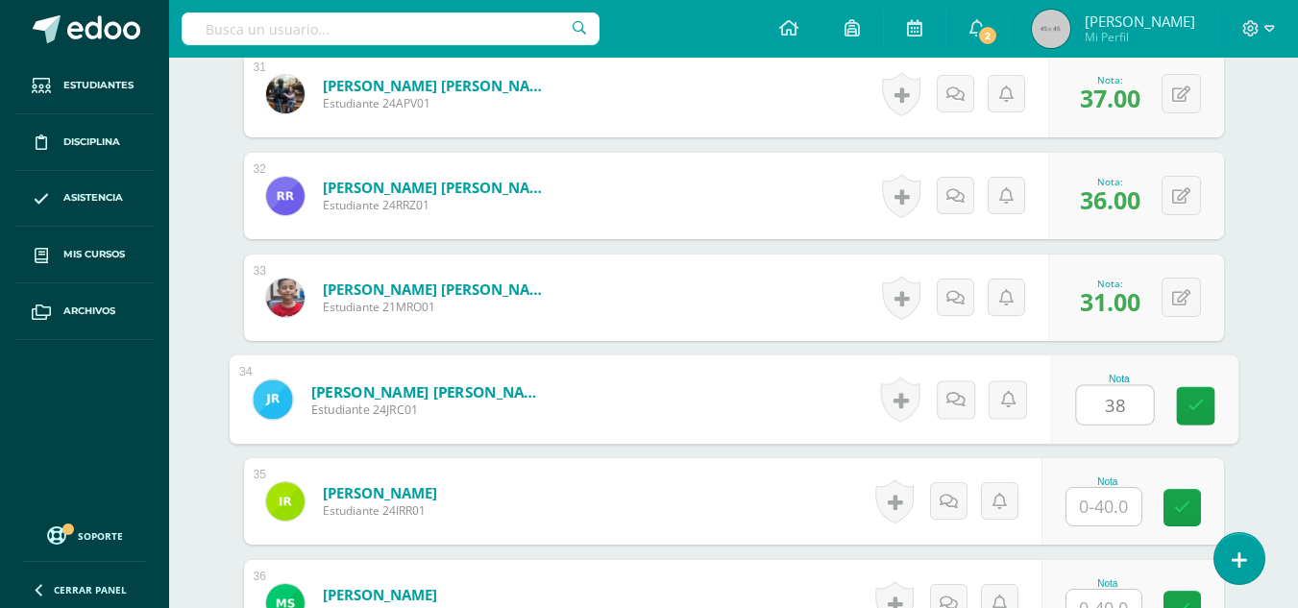
type input "38"
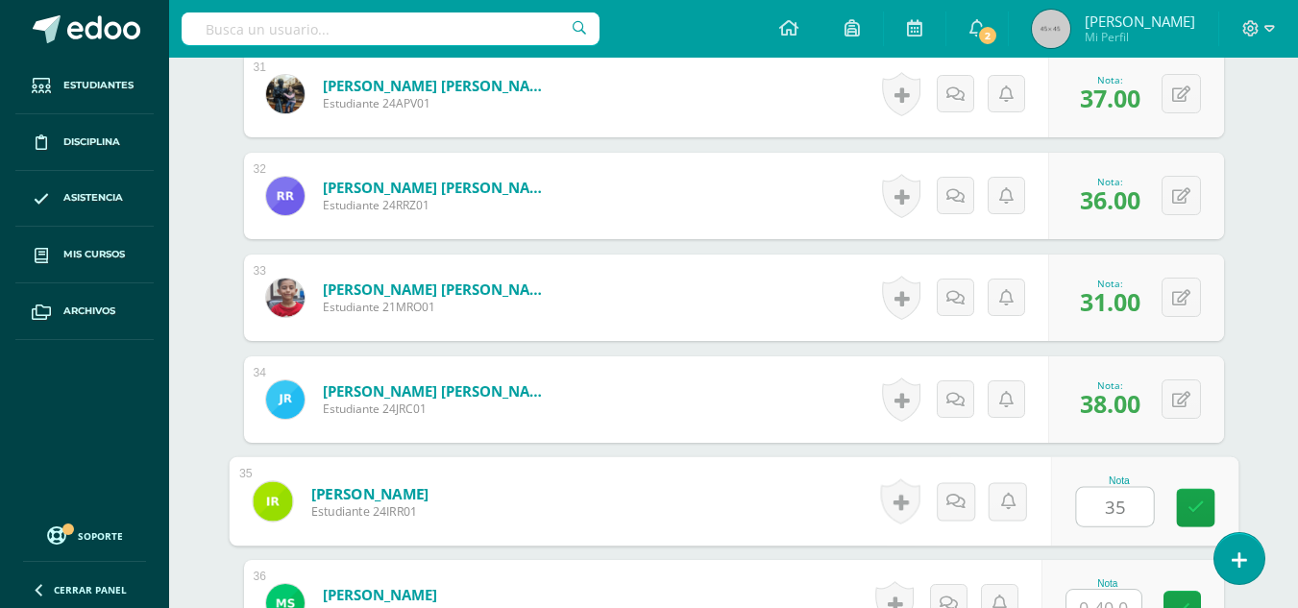
type input "35"
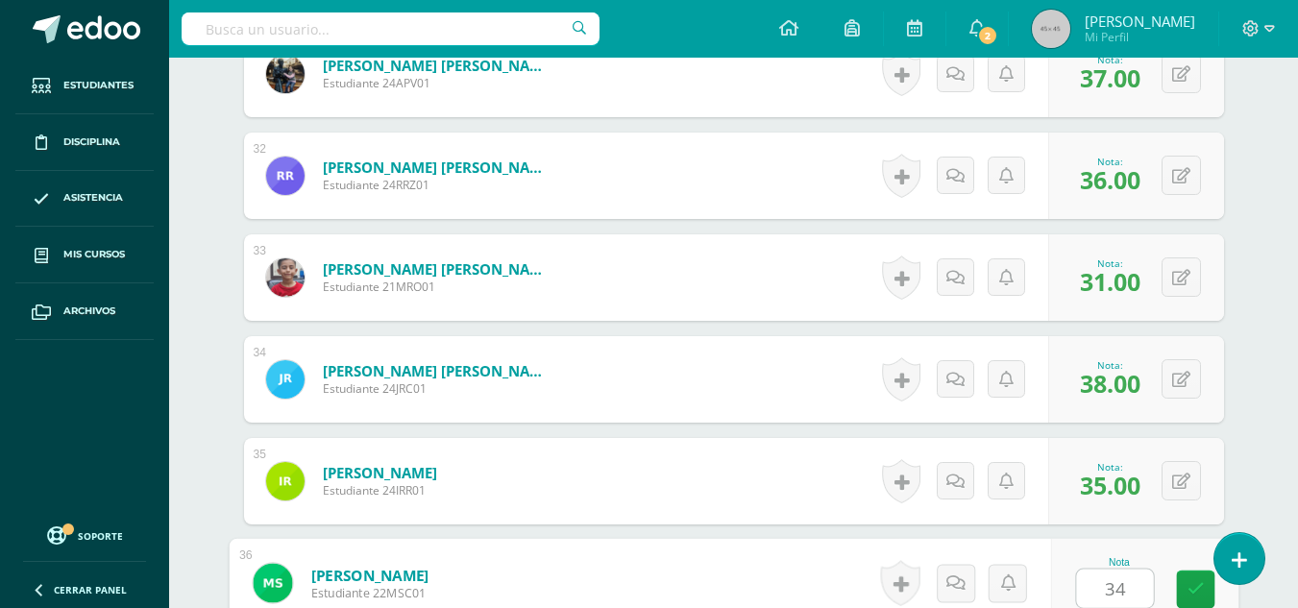
type input "34"
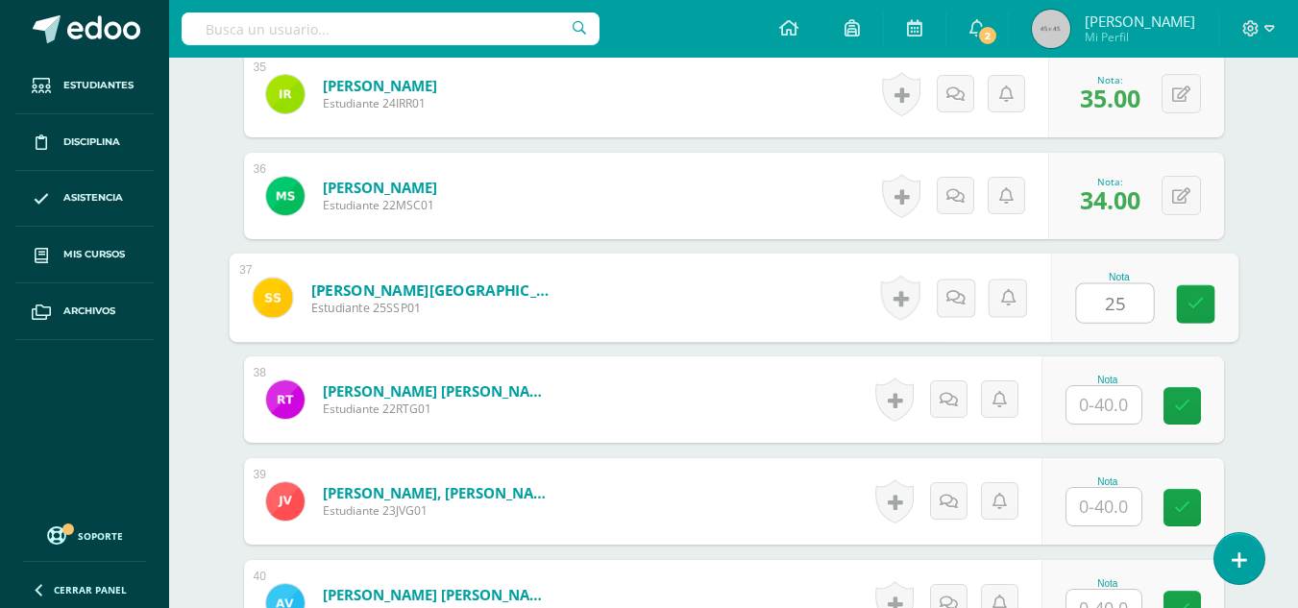
type input "25"
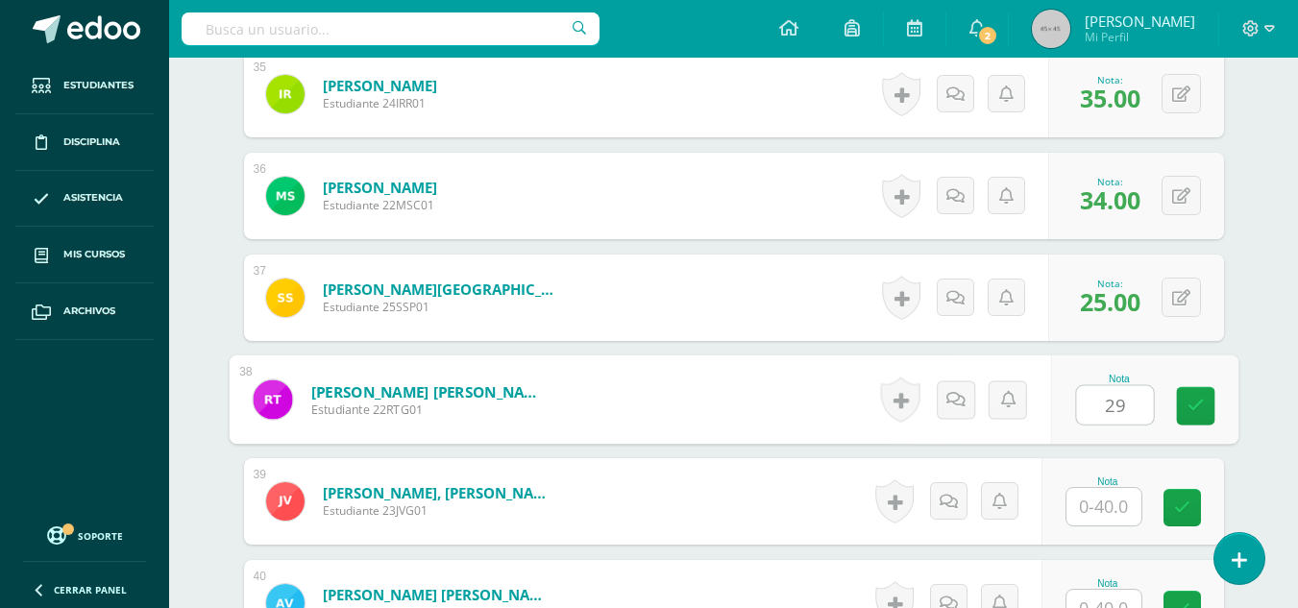
type input "29"
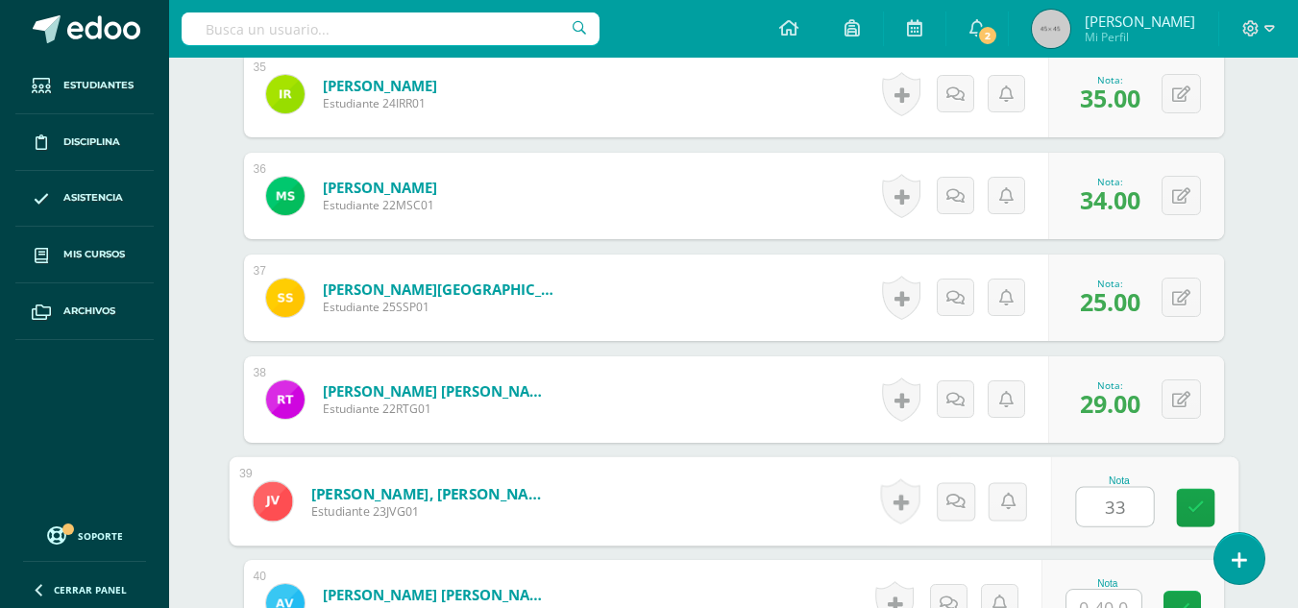
type input "33"
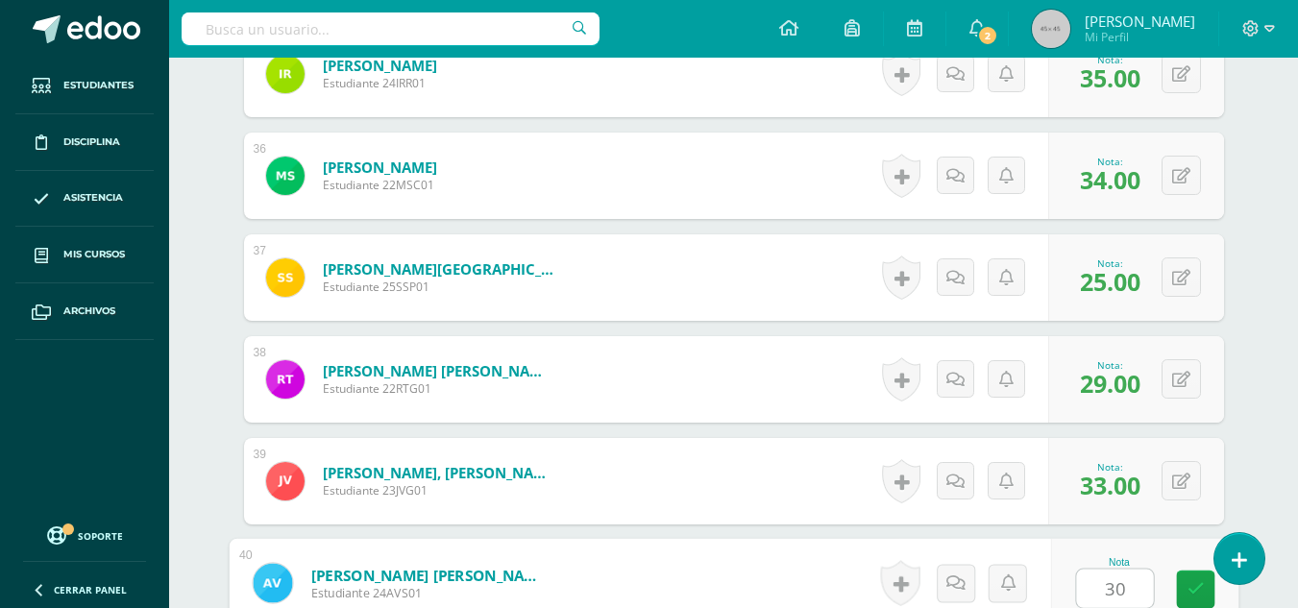
type input "30"
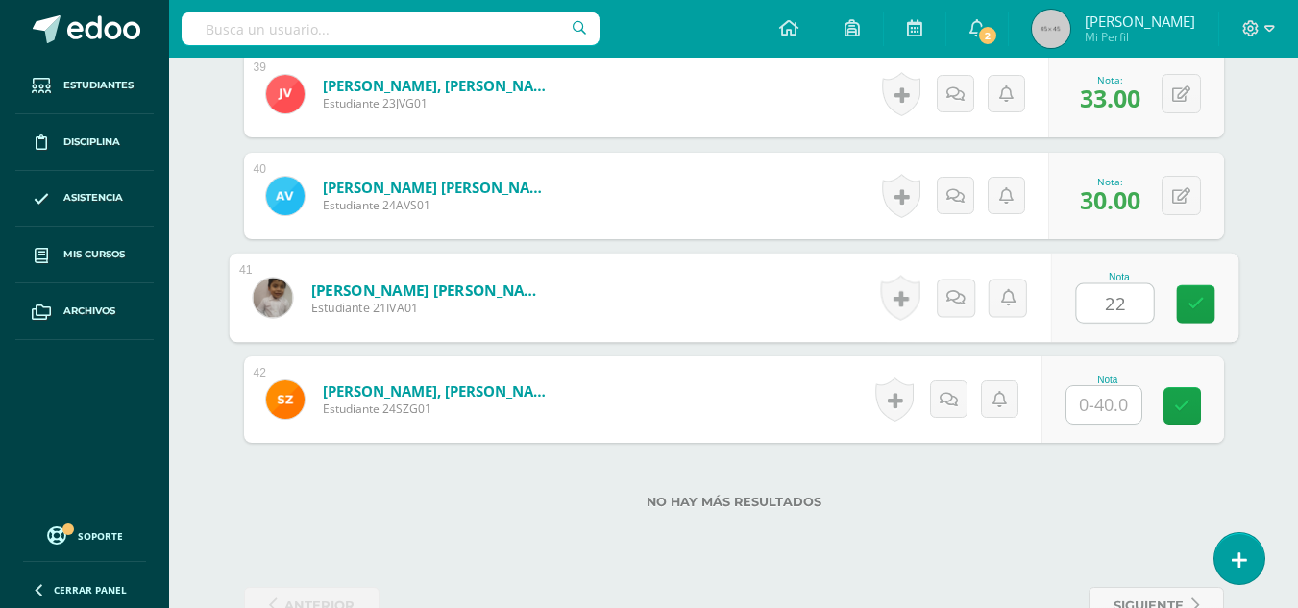
type input "22"
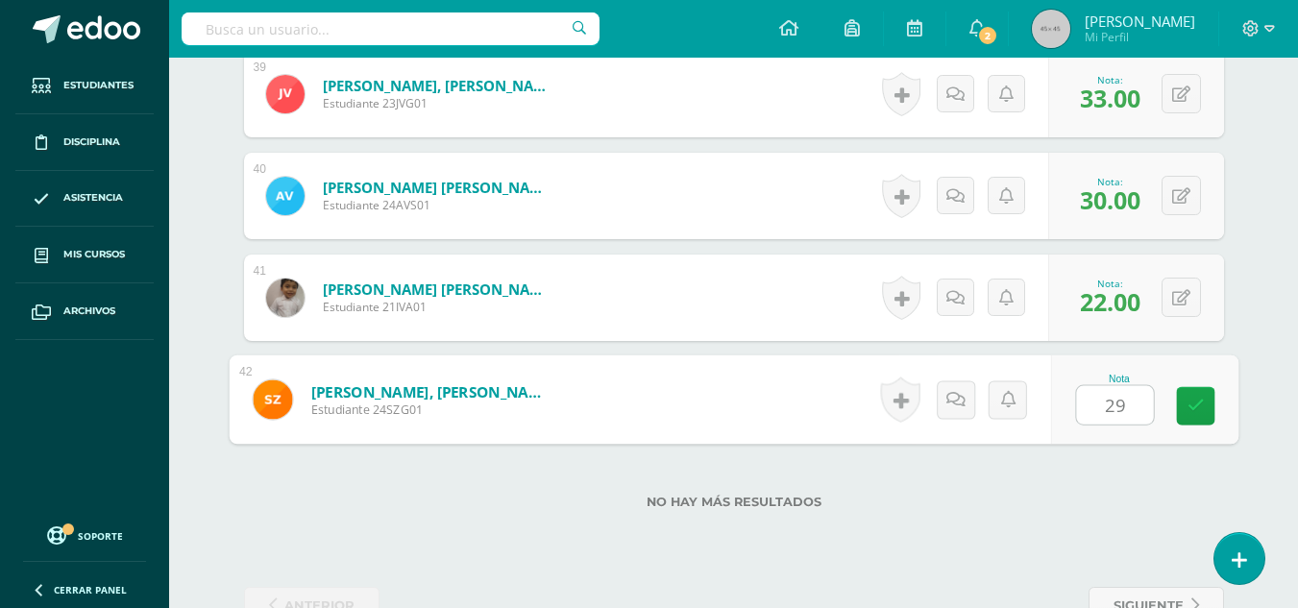
type input "29"
click at [1059, 519] on div "No hay más resultados" at bounding box center [734, 487] width 980 height 89
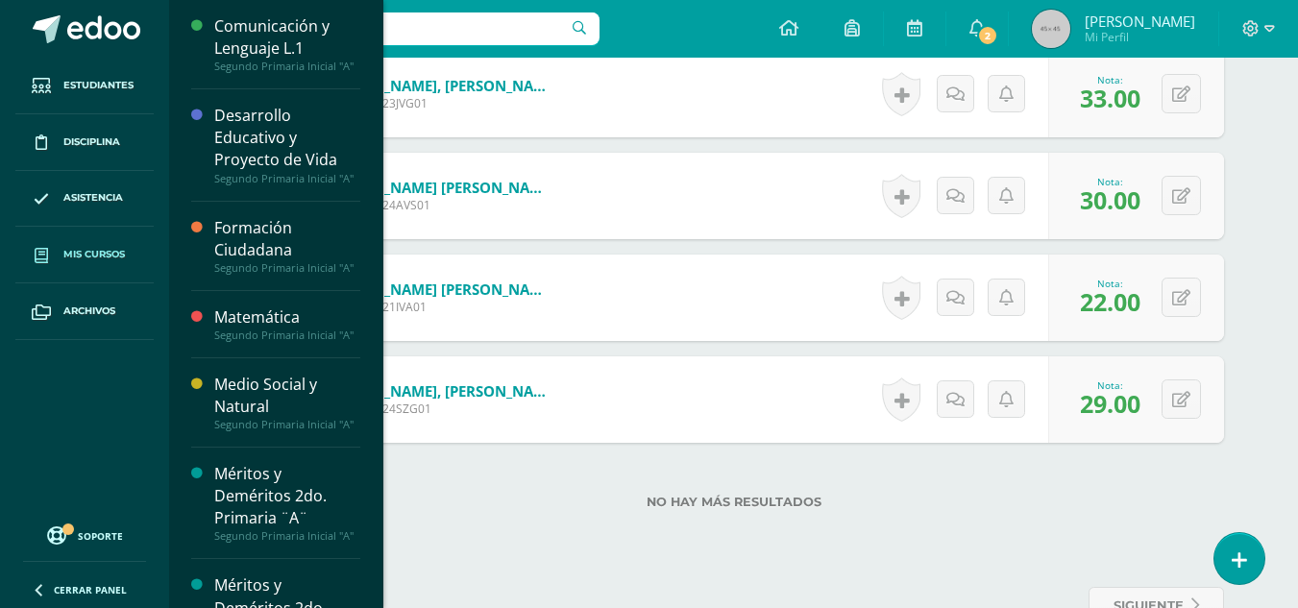
click at [107, 250] on span "Mis cursos" at bounding box center [94, 254] width 62 height 15
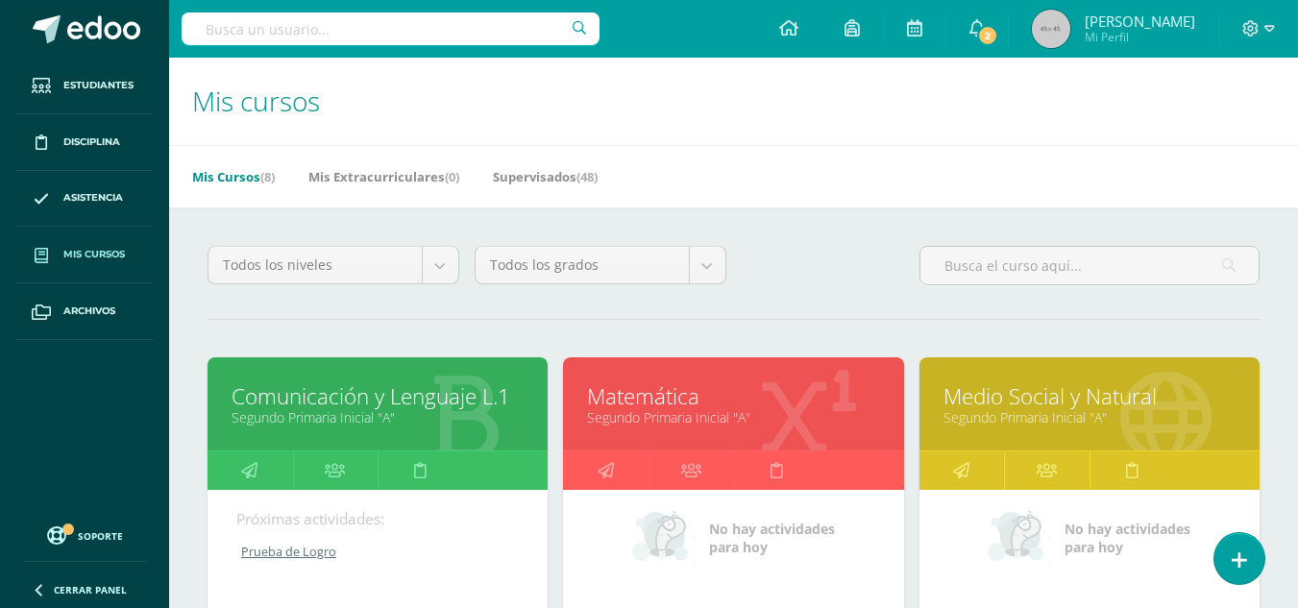
click at [396, 388] on link "Comunicación y Lenguaje L.1" at bounding box center [378, 397] width 292 height 30
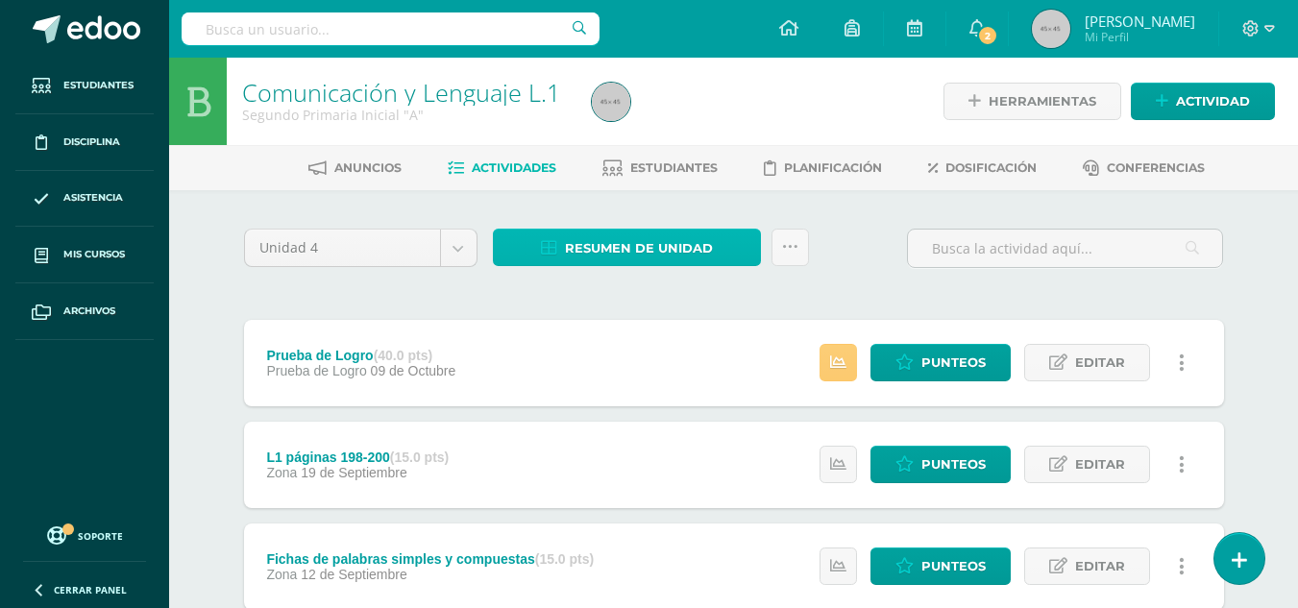
click at [625, 243] on span "Resumen de unidad" at bounding box center [639, 249] width 148 height 36
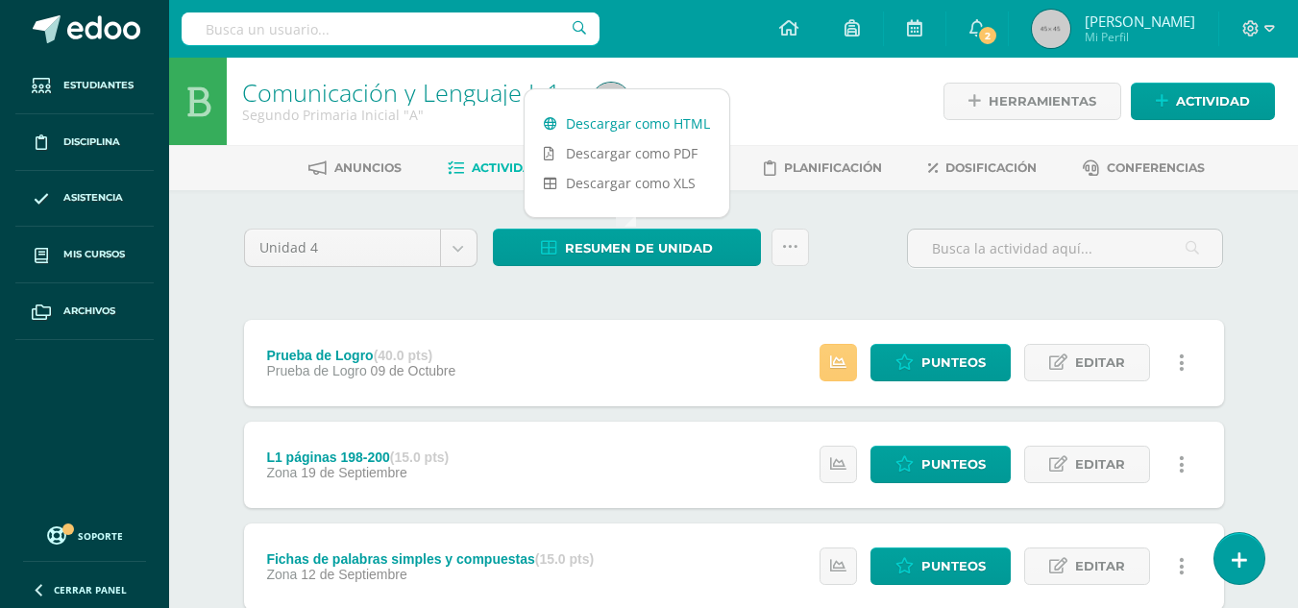
click at [639, 135] on link "Descargar como HTML" at bounding box center [627, 124] width 205 height 30
